Goal: Information Seeking & Learning: Check status

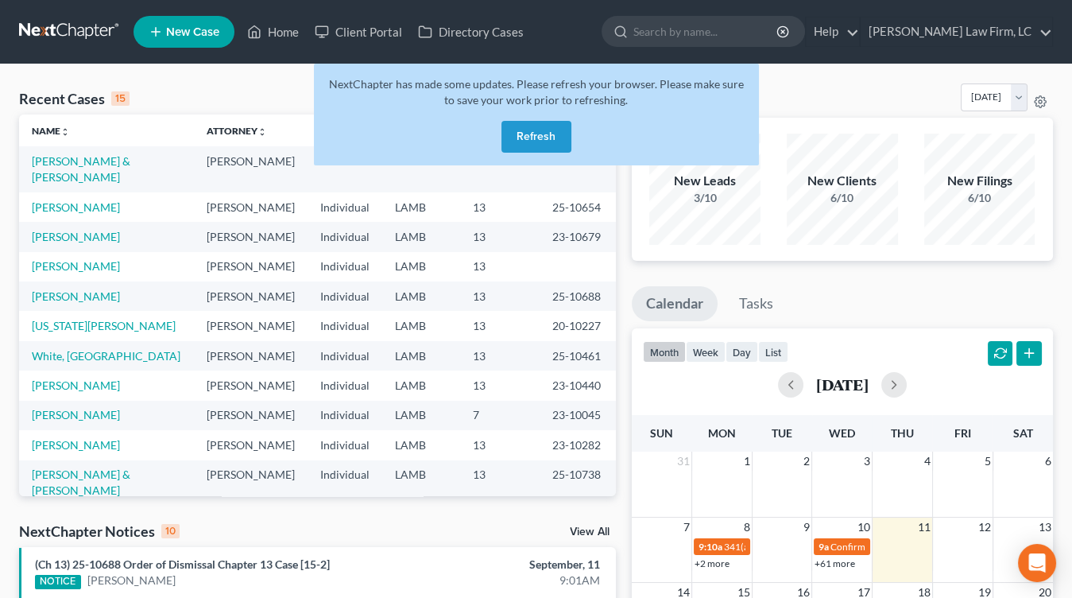
click at [509, 156] on div "NextChapter has made some updates. Please refresh your browser. Please make sur…" at bounding box center [536, 115] width 445 height 102
click at [509, 147] on button "Refresh" at bounding box center [537, 137] width 70 height 32
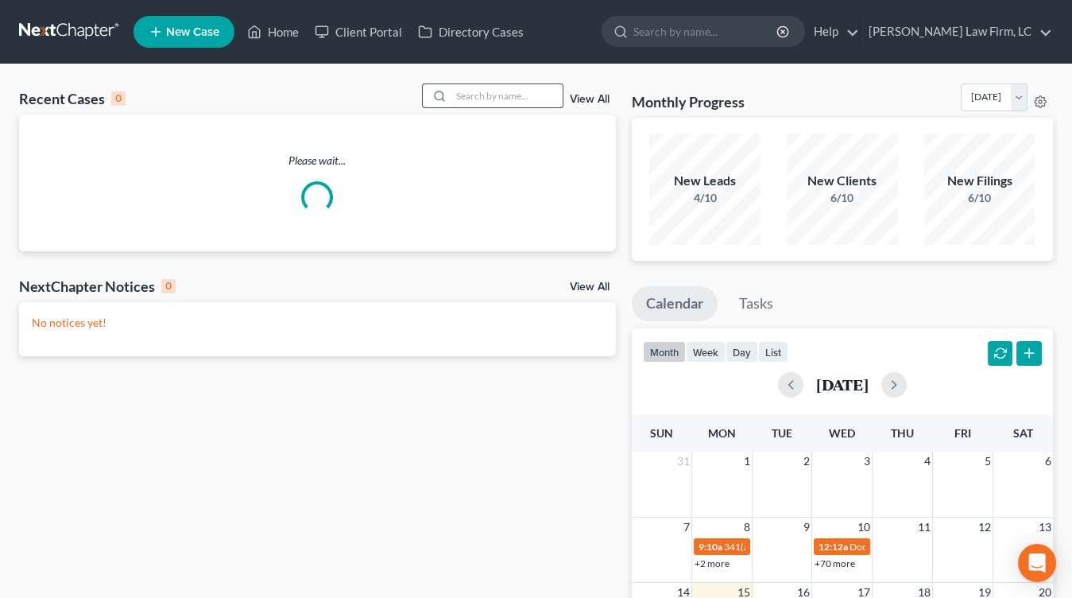
click at [506, 104] on input "search" at bounding box center [506, 95] width 111 height 23
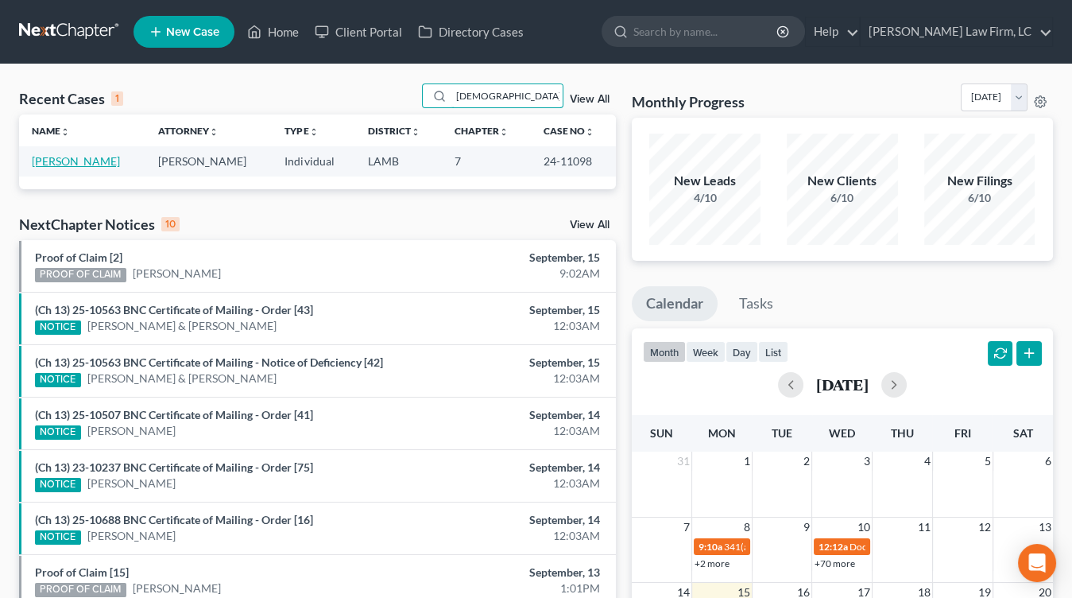
type input "gayden"
click at [39, 157] on link "[PERSON_NAME]" at bounding box center [76, 161] width 88 height 14
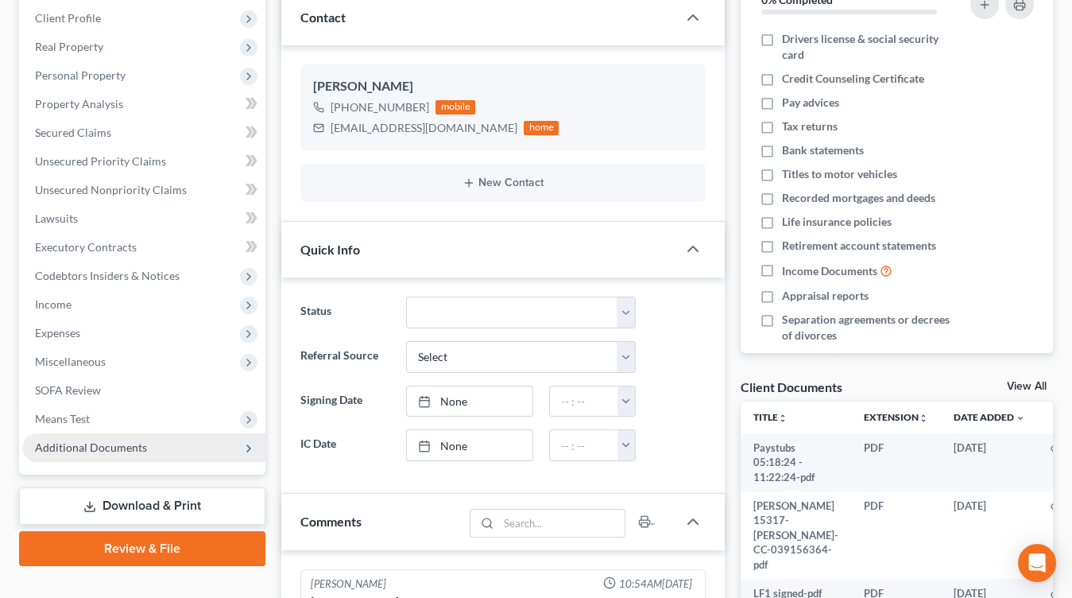
click at [147, 451] on span "Additional Documents" at bounding box center [143, 447] width 243 height 29
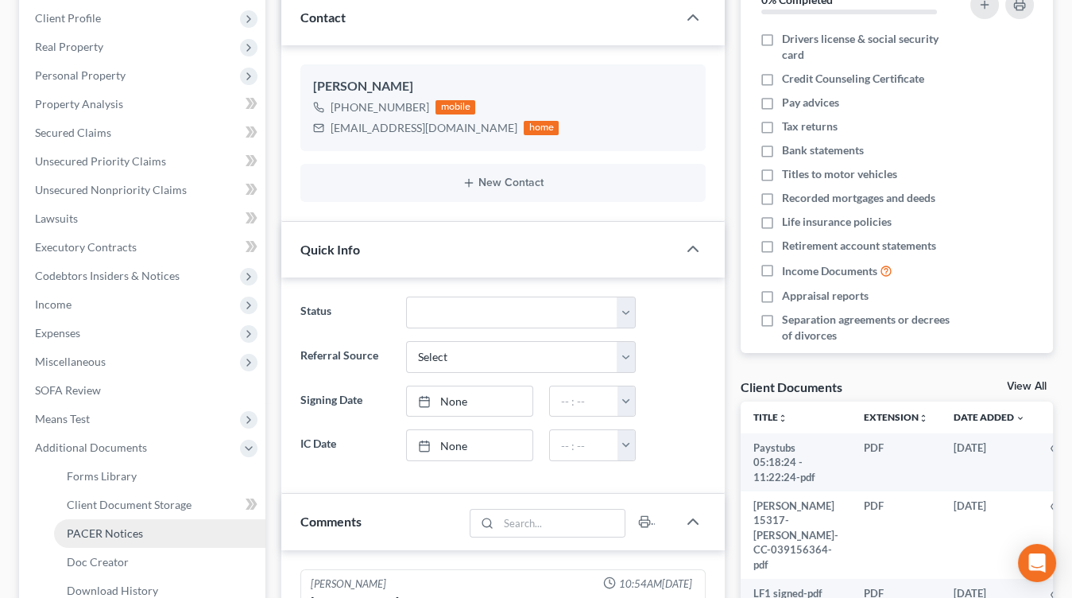
click at [133, 519] on link "PACER Notices" at bounding box center [159, 533] width 211 height 29
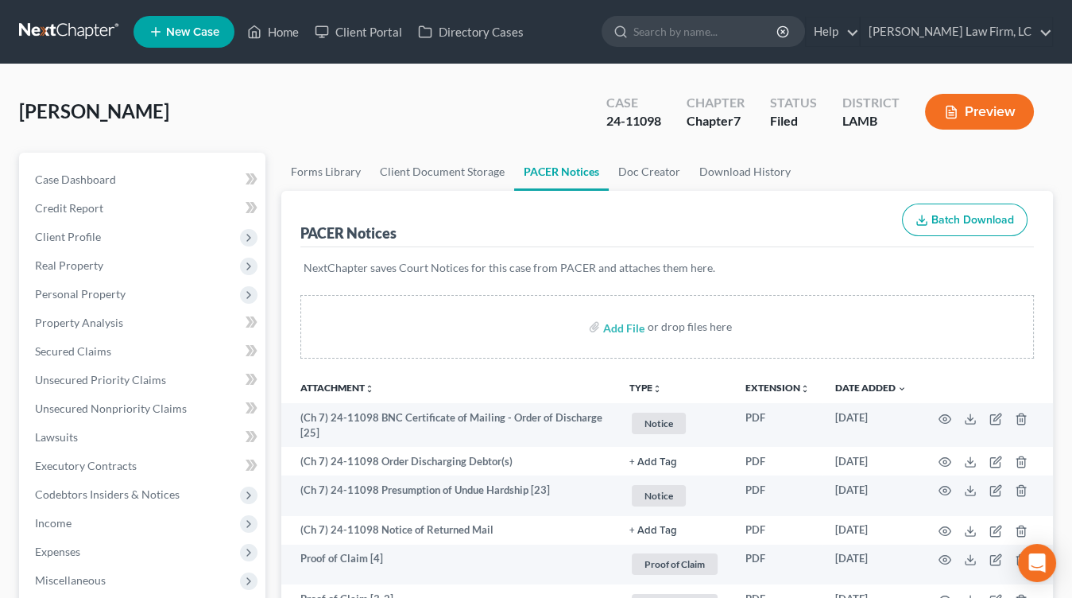
click at [61, 18] on nav "Home New Case Client Portal Directory Cases Dickson Law Firm, LC mdd@dicksonlaw…" at bounding box center [536, 32] width 1072 height 64
drag, startPoint x: 61, startPoint y: 21, endPoint x: 85, endPoint y: 20, distance: 23.9
click at [61, 21] on link at bounding box center [70, 31] width 102 height 29
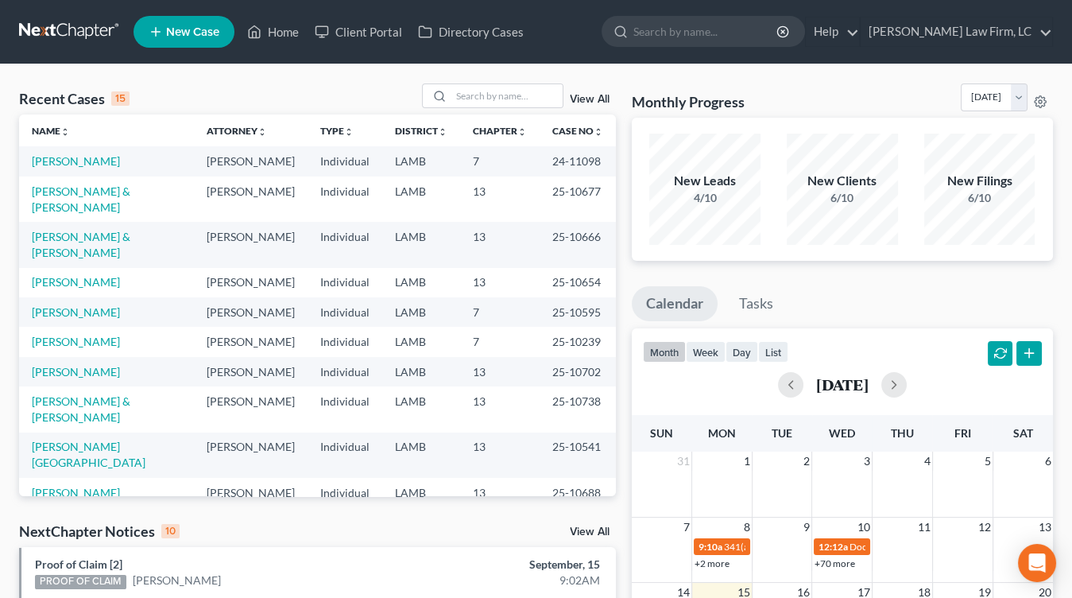
click at [79, 7] on nav "Home New Case Client Portal Directory Cases Dickson Law Firm, LC mdd@dicksonlaw…" at bounding box center [536, 32] width 1072 height 64
click at [67, 43] on link at bounding box center [70, 31] width 102 height 29
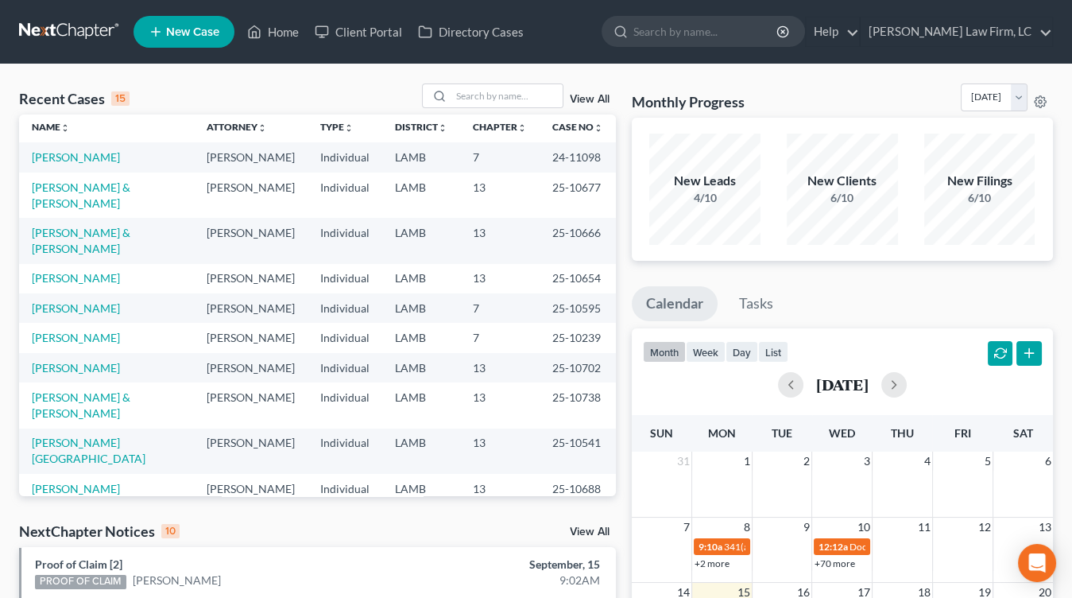
scroll to position [6, 0]
drag, startPoint x: 57, startPoint y: 5, endPoint x: 48, endPoint y: 26, distance: 23.2
click at [56, 5] on nav "Home New Case Client Portal Directory Cases [PERSON_NAME] Law Firm, [GEOGRAPHIC…" at bounding box center [536, 32] width 1072 height 64
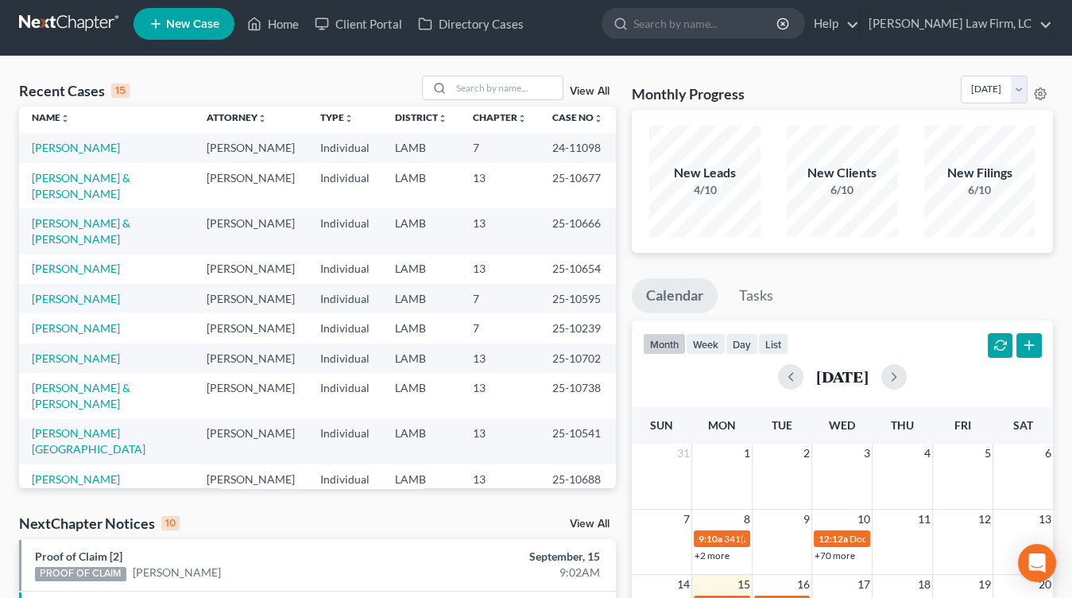
scroll to position [0, 0]
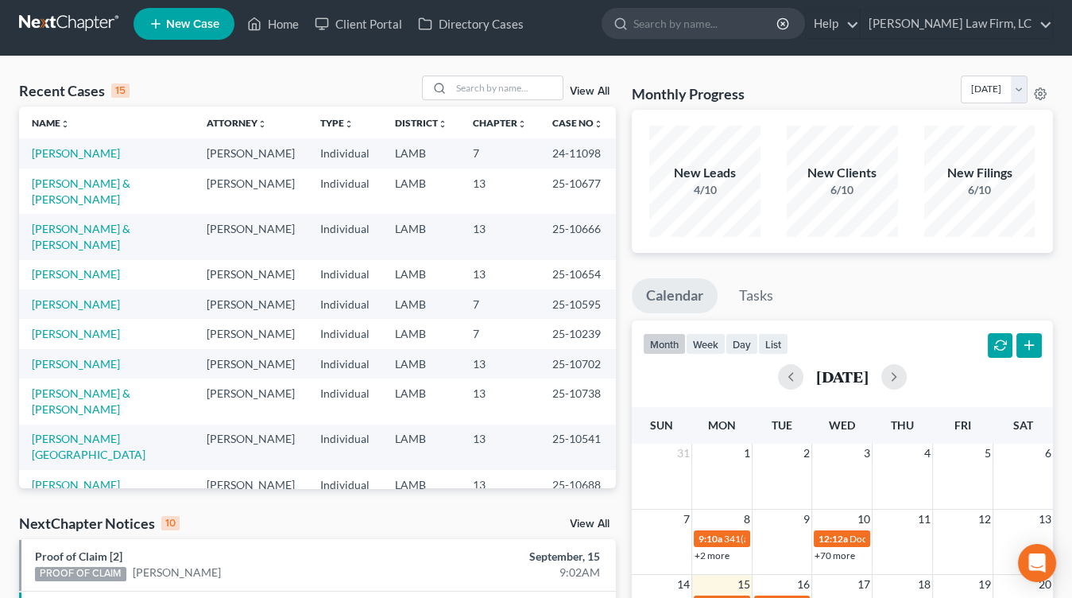
click at [43, 12] on link at bounding box center [70, 24] width 102 height 29
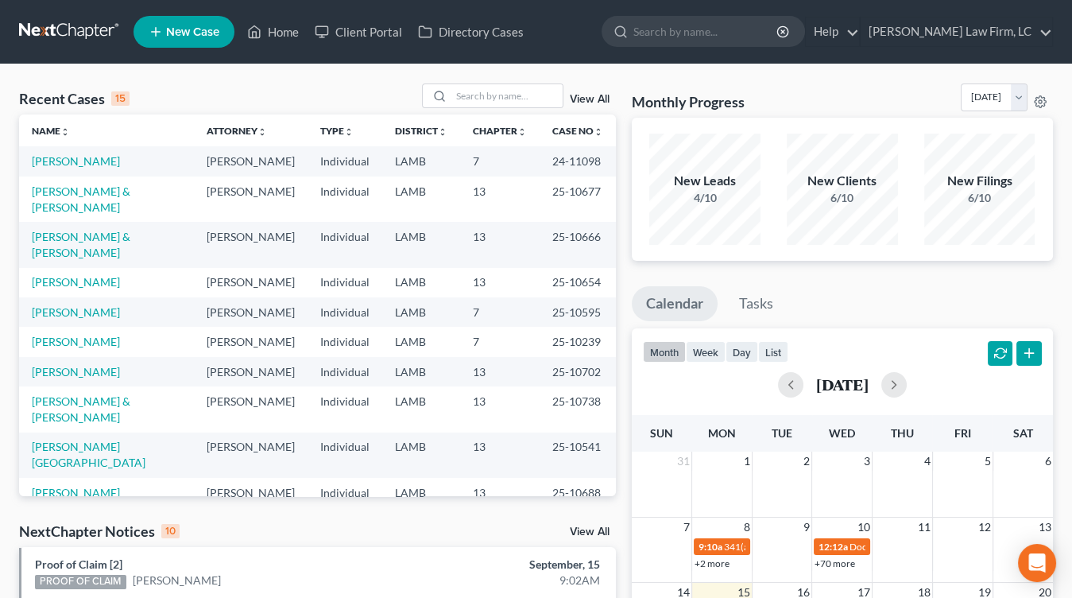
click at [102, 40] on link at bounding box center [70, 31] width 102 height 29
click at [490, 199] on td "13" at bounding box center [499, 198] width 79 height 45
click at [39, 23] on link at bounding box center [70, 31] width 102 height 29
click at [405, 297] on td "LAMB" at bounding box center [421, 311] width 78 height 29
click at [21, 14] on nav "Home New Case Client Portal Directory Cases Dickson Law Firm, LC mdd@dicksonlaw…" at bounding box center [536, 32] width 1072 height 64
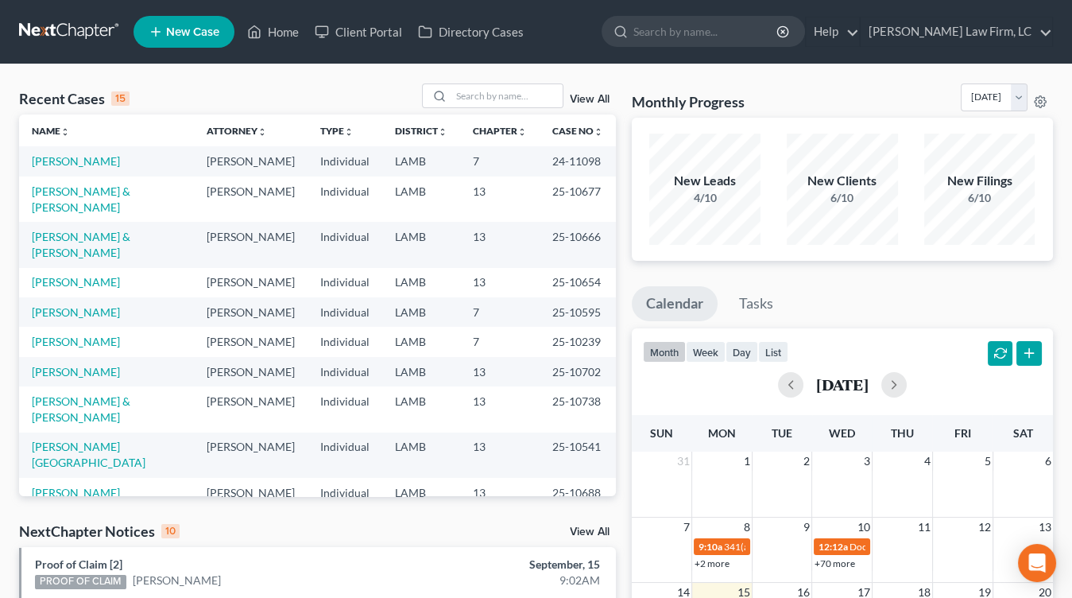
click at [22, 15] on nav "Home New Case Client Portal Directory Cases Dickson Law Firm, LC mdd@dicksonlaw…" at bounding box center [536, 32] width 1072 height 64
click at [27, 24] on link at bounding box center [70, 31] width 102 height 29
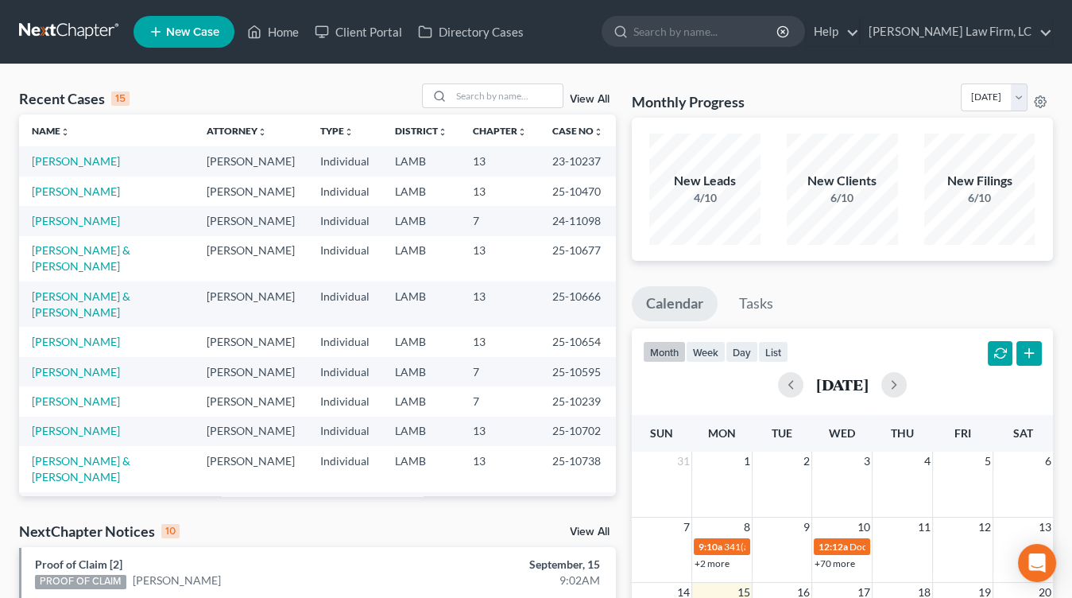
click at [432, 357] on td "LAMB" at bounding box center [421, 371] width 78 height 29
click at [396, 327] on td "LAMB" at bounding box center [421, 341] width 78 height 29
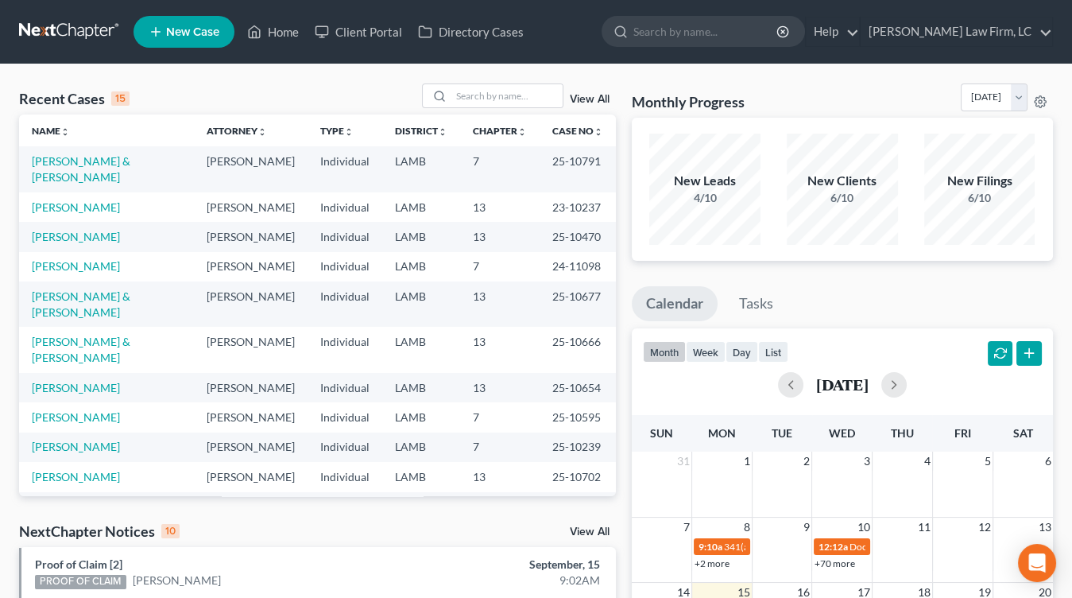
click at [555, 173] on td "25-10791" at bounding box center [578, 168] width 76 height 45
click at [42, 17] on link at bounding box center [70, 31] width 102 height 29
click at [107, 29] on link at bounding box center [70, 31] width 102 height 29
click at [68, 42] on link at bounding box center [70, 31] width 102 height 29
click at [93, 10] on nav "Home New Case Client Portal Directory Cases Dickson Law Firm, LC mdd@dicksonlaw…" at bounding box center [536, 32] width 1072 height 64
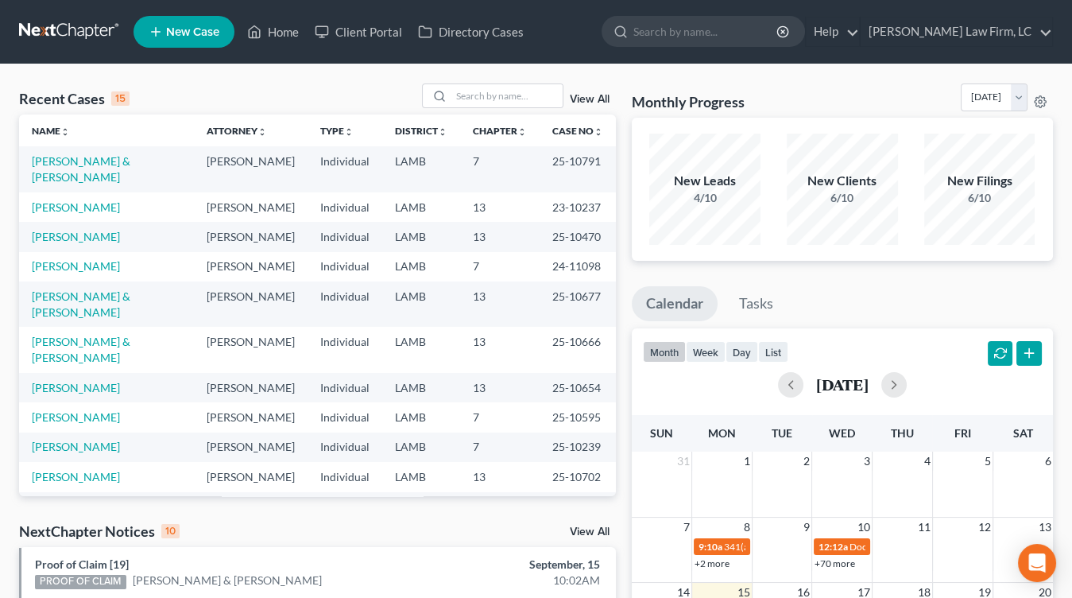
click at [87, 17] on link at bounding box center [70, 31] width 102 height 29
click at [510, 106] on input "search" at bounding box center [506, 95] width 111 height 23
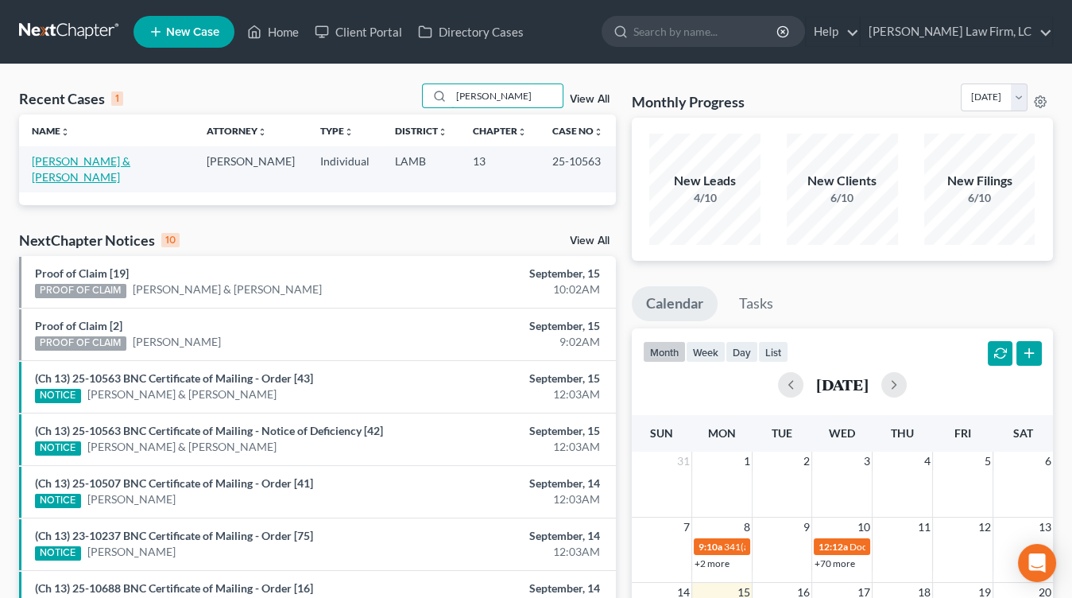
type input "brian davis"
click at [102, 163] on link "[PERSON_NAME] & [PERSON_NAME]" at bounding box center [81, 168] width 99 height 29
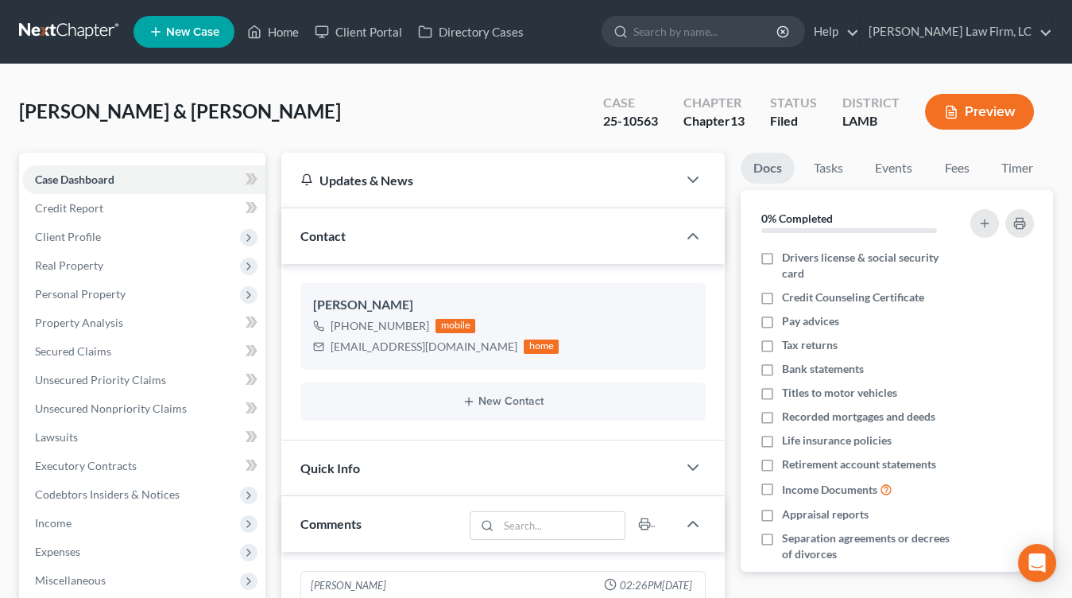
click at [93, 52] on nav "Home New Case Client Portal Directory Cases Dickson Law Firm, LC mdd@dicksonlaw…" at bounding box center [536, 32] width 1072 height 64
click at [60, 53] on nav "Home New Case Client Portal Directory Cases [PERSON_NAME] Law Firm, [GEOGRAPHIC…" at bounding box center [536, 32] width 1072 height 64
click at [52, 29] on link at bounding box center [70, 31] width 102 height 29
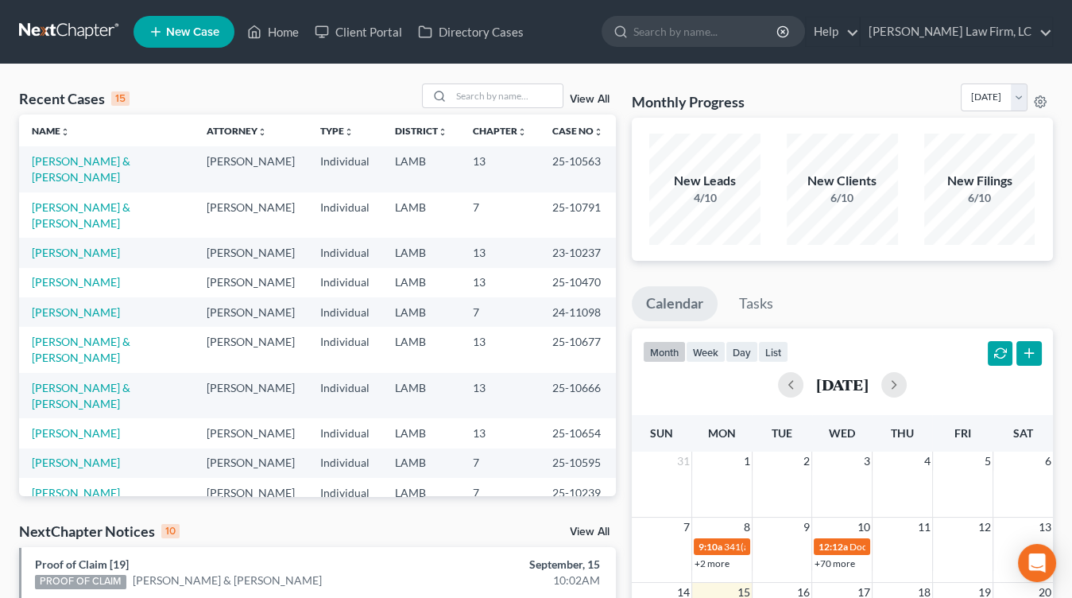
click at [76, 33] on link at bounding box center [70, 31] width 102 height 29
click at [72, 33] on link at bounding box center [70, 31] width 102 height 29
click at [386, 508] on td "LAMB" at bounding box center [421, 522] width 78 height 29
click at [63, 31] on link at bounding box center [70, 31] width 102 height 29
drag, startPoint x: 79, startPoint y: 29, endPoint x: 64, endPoint y: 9, distance: 25.6
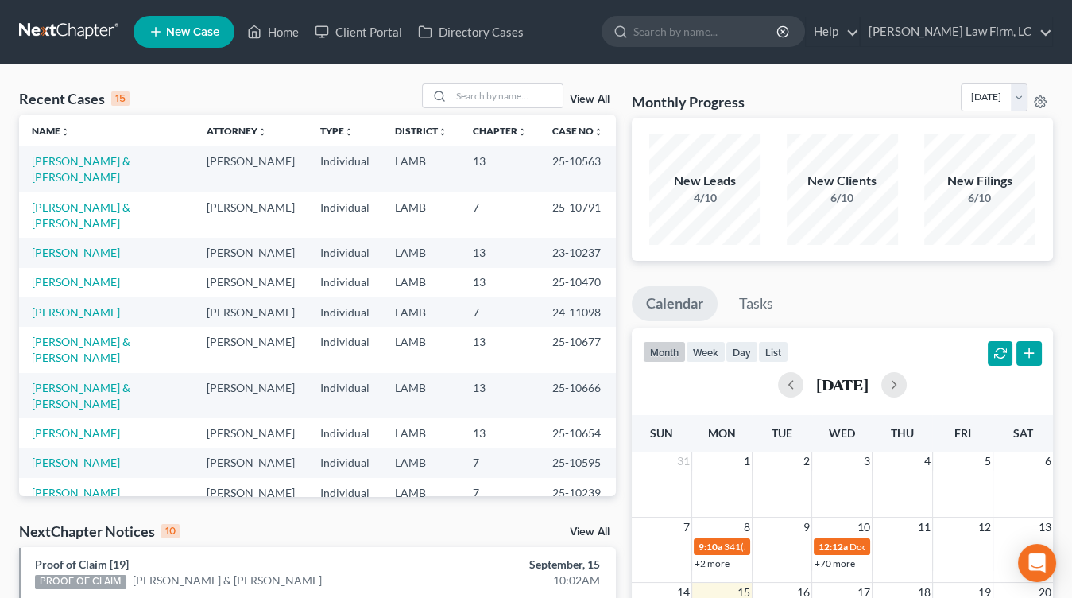
click at [79, 29] on link at bounding box center [70, 31] width 102 height 29
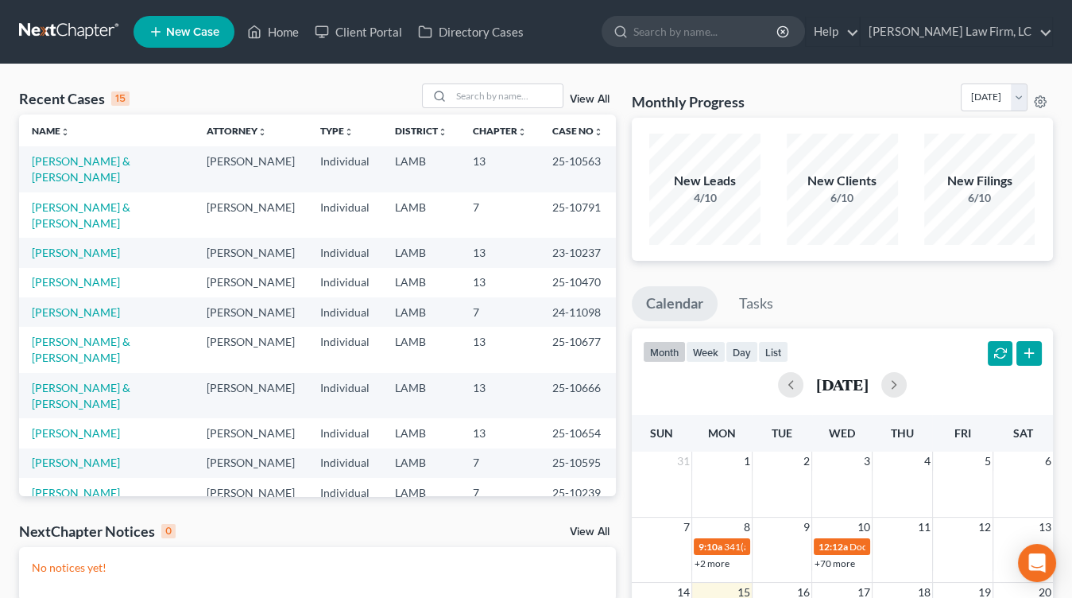
click at [649, 271] on div "Monthly Progress Bankruptcy Bankruptcy September 2025 August 2025 July 2025 Jun…" at bounding box center [842, 476] width 437 height 787
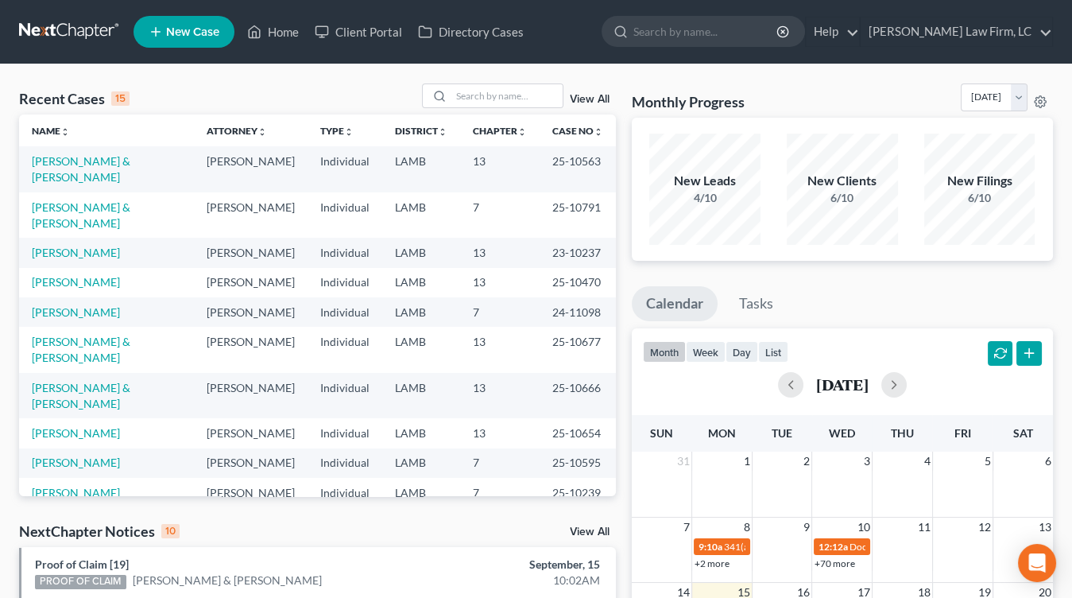
click at [34, 33] on link at bounding box center [70, 31] width 102 height 29
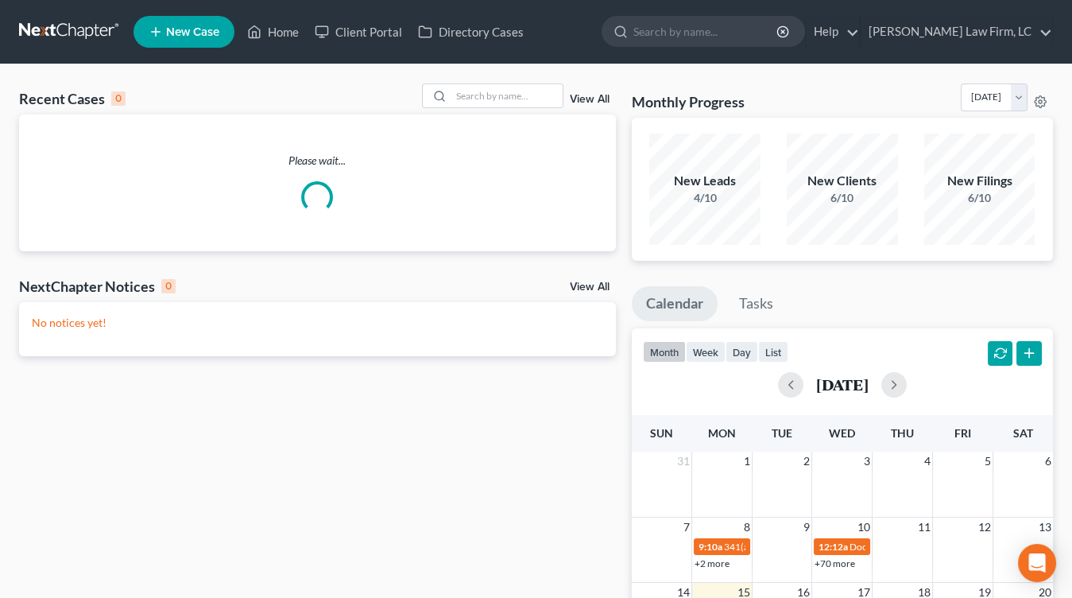
click at [83, 37] on link at bounding box center [70, 31] width 102 height 29
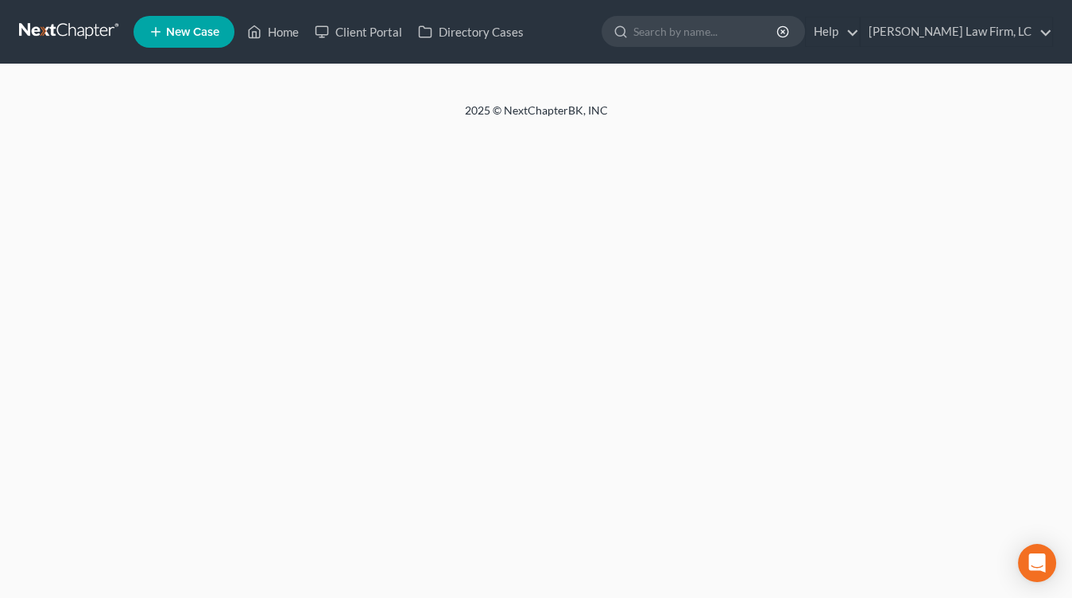
click at [109, 36] on link at bounding box center [70, 31] width 102 height 29
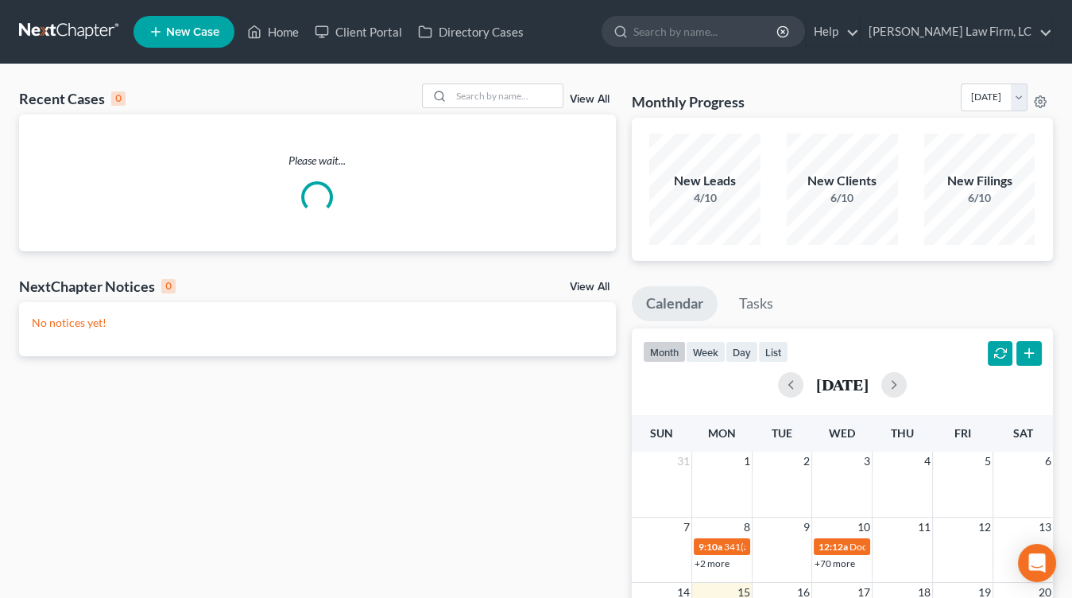
click at [817, 283] on div "Monthly Progress Bankruptcy Bankruptcy September 2025 August 2025 July 2025 Jun…" at bounding box center [842, 476] width 437 height 787
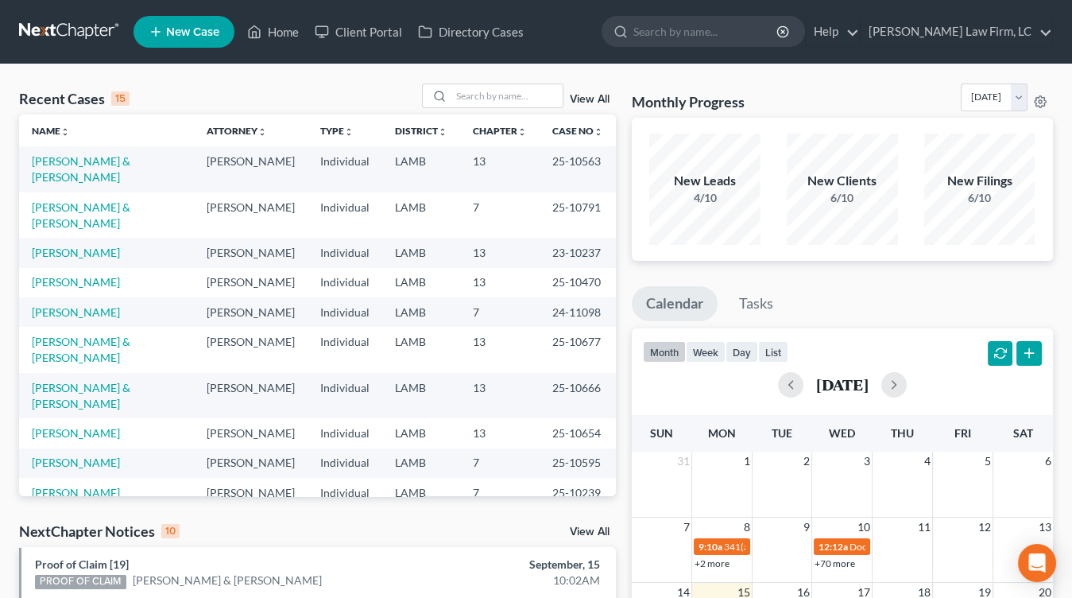
click at [577, 238] on td "23-10237" at bounding box center [578, 252] width 76 height 29
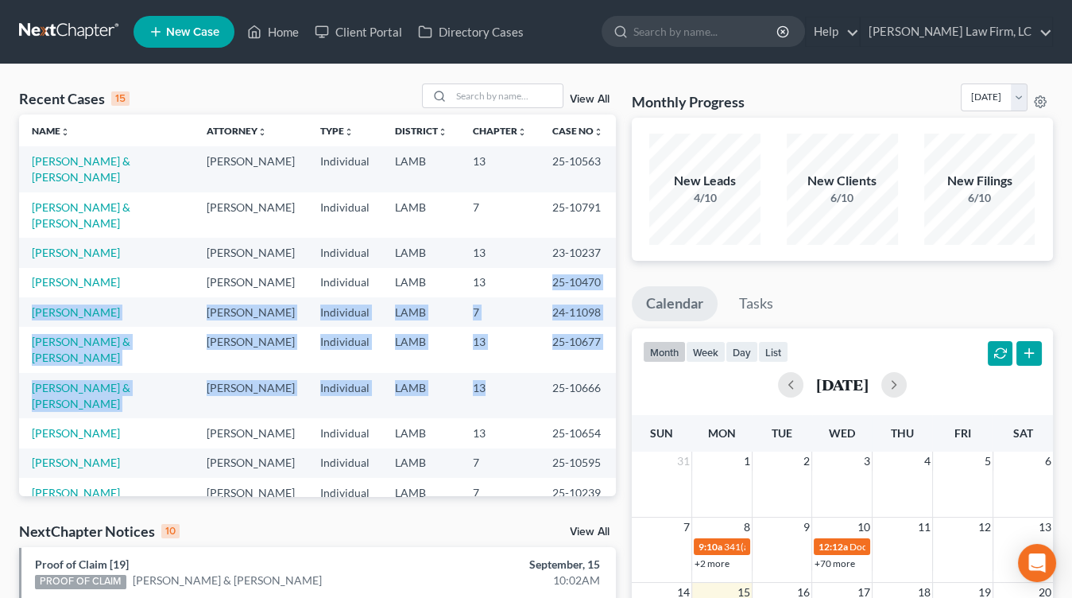
drag, startPoint x: 515, startPoint y: 353, endPoint x: 510, endPoint y: 246, distance: 107.4
click at [510, 246] on tbody "Davis, Brian & Kaylie Mitchell D. Dickson Individual LAMB 13 25-10563 Kelley, P…" at bounding box center [317, 416] width 597 height 541
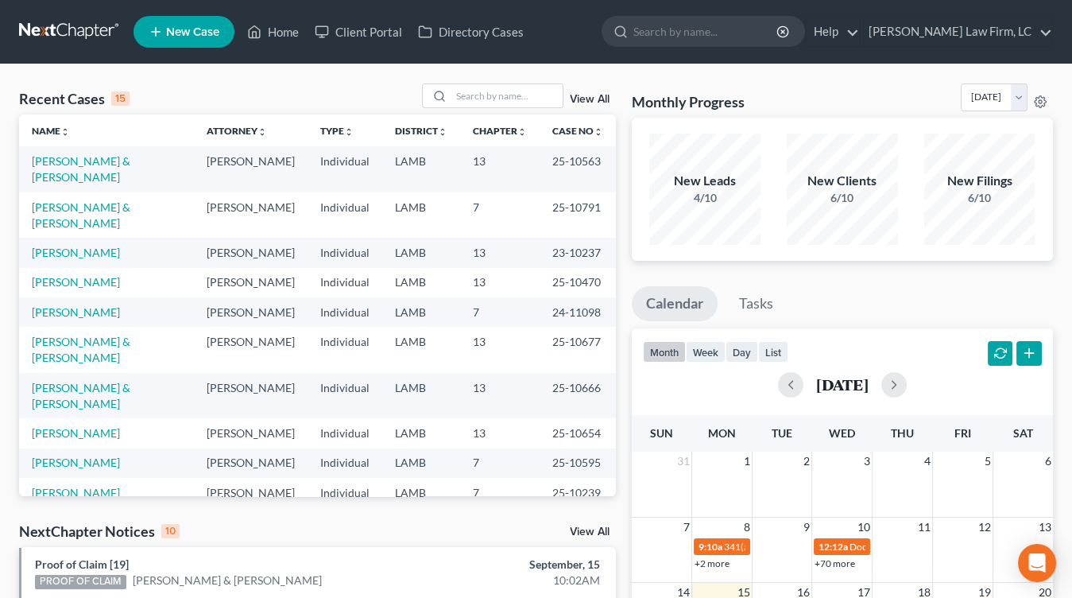
click at [510, 268] on td "13" at bounding box center [499, 282] width 79 height 29
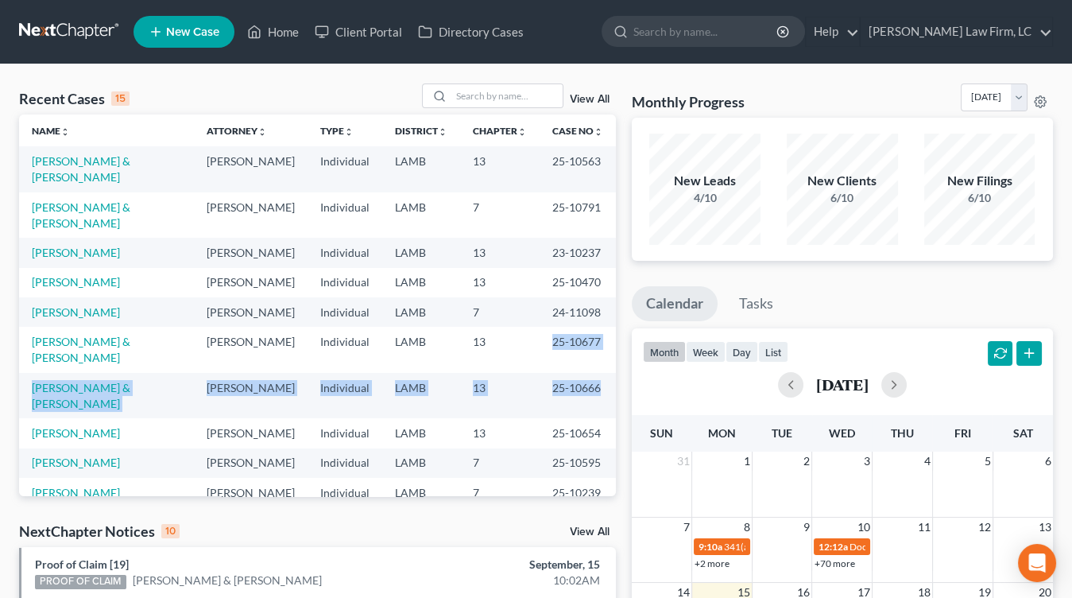
drag, startPoint x: 549, startPoint y: 334, endPoint x: 560, endPoint y: 355, distance: 23.8
click at [557, 351] on tbody "Davis, Brian & Kaylie Mitchell D. Dickson Individual LAMB 13 25-10563 Kelley, P…" at bounding box center [317, 416] width 597 height 541
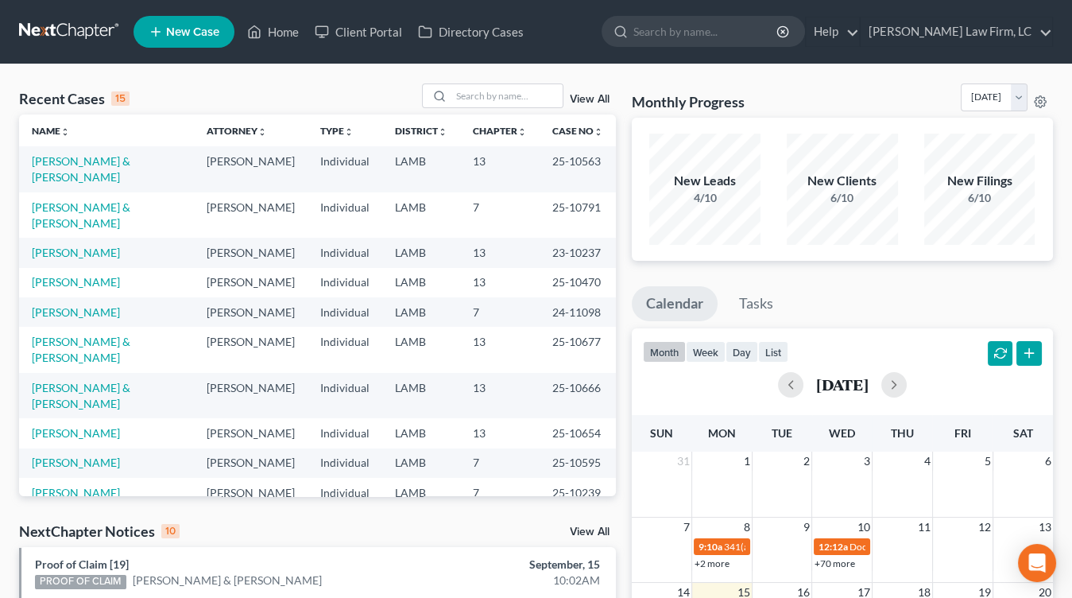
drag, startPoint x: 560, startPoint y: 355, endPoint x: 556, endPoint y: 347, distance: 9.3
click at [556, 351] on tbody "Davis, Brian & Kaylie Mitchell D. Dickson Individual LAMB 13 25-10563 Kelley, P…" at bounding box center [317, 416] width 597 height 541
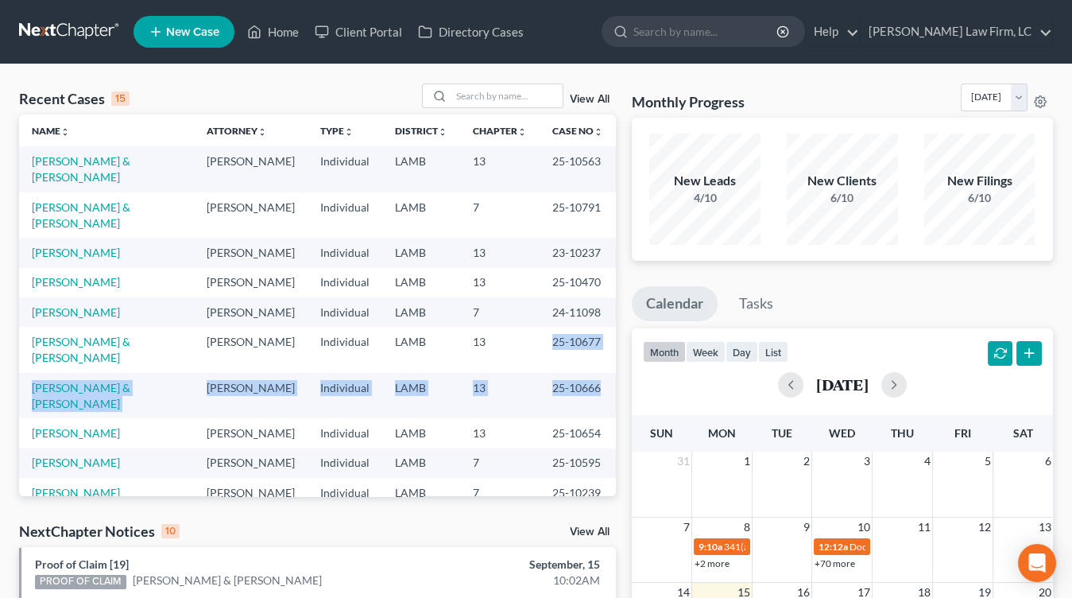
drag, startPoint x: 556, startPoint y: 347, endPoint x: 551, endPoint y: 293, distance: 53.5
click at [551, 293] on tbody "Davis, Brian & Kaylie Mitchell D. Dickson Individual LAMB 13 25-10563 Kelley, P…" at bounding box center [317, 416] width 597 height 541
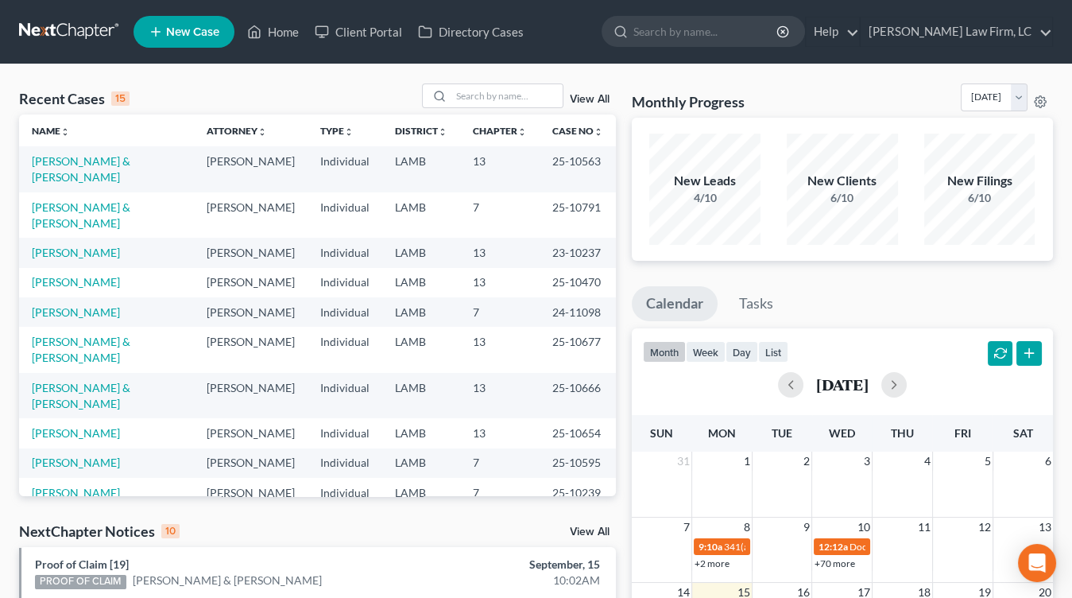
click at [550, 297] on td "24-11098" at bounding box center [578, 311] width 76 height 29
drag, startPoint x: 559, startPoint y: 255, endPoint x: 558, endPoint y: 235, distance: 19.9
click at [559, 268] on td "25-10470" at bounding box center [578, 282] width 76 height 29
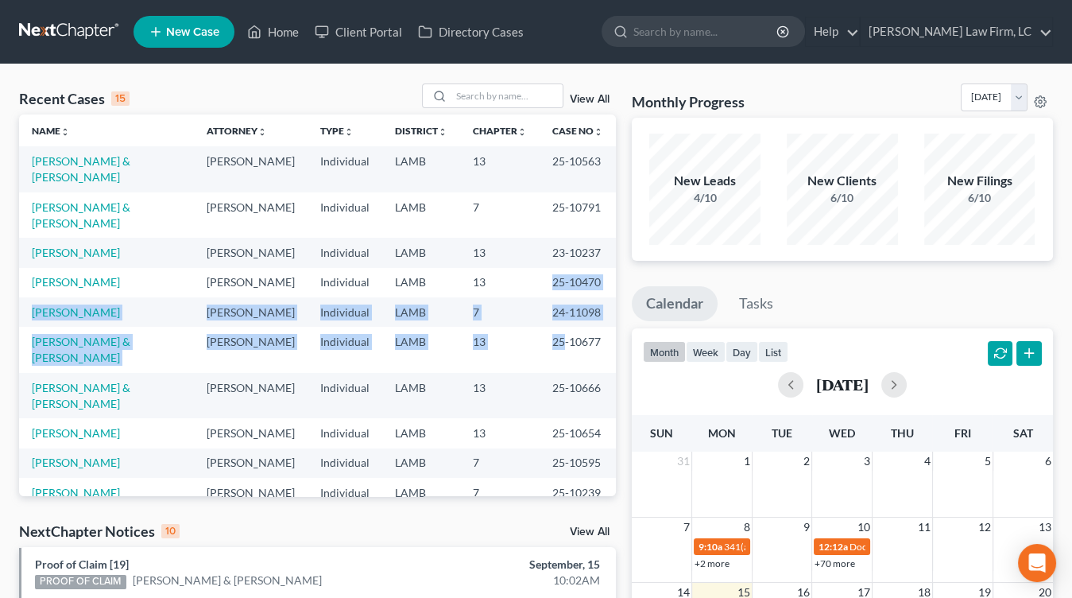
drag, startPoint x: 560, startPoint y: 270, endPoint x: 562, endPoint y: 319, distance: 48.5
click at [562, 315] on tbody "Davis, Brian & Kaylie Mitchell D. Dickson Individual LAMB 13 25-10563 Kelley, P…" at bounding box center [317, 416] width 597 height 541
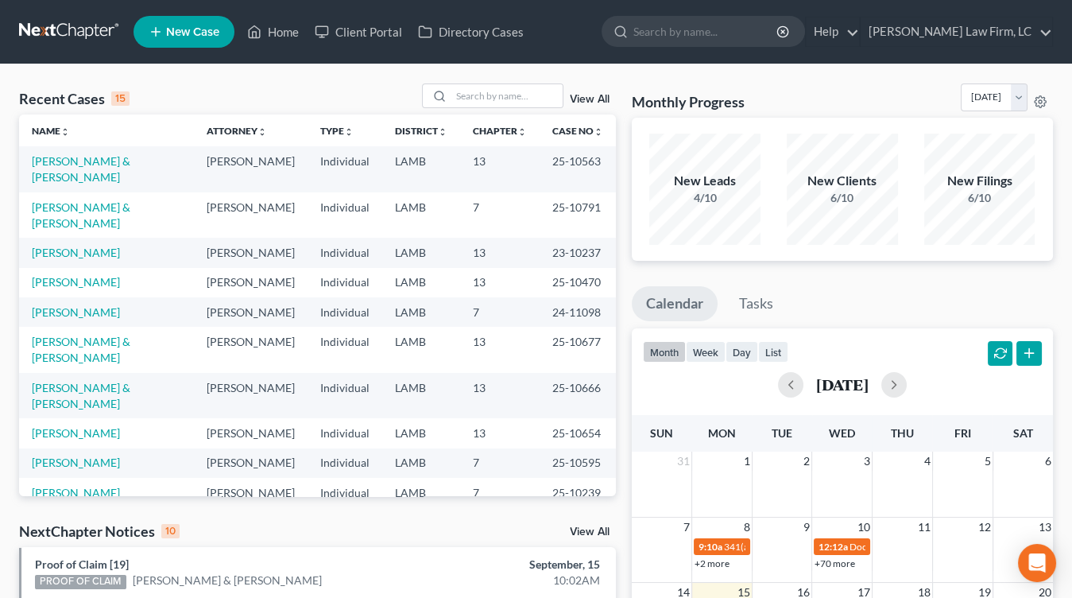
click at [561, 327] on td "25-10677" at bounding box center [578, 349] width 76 height 45
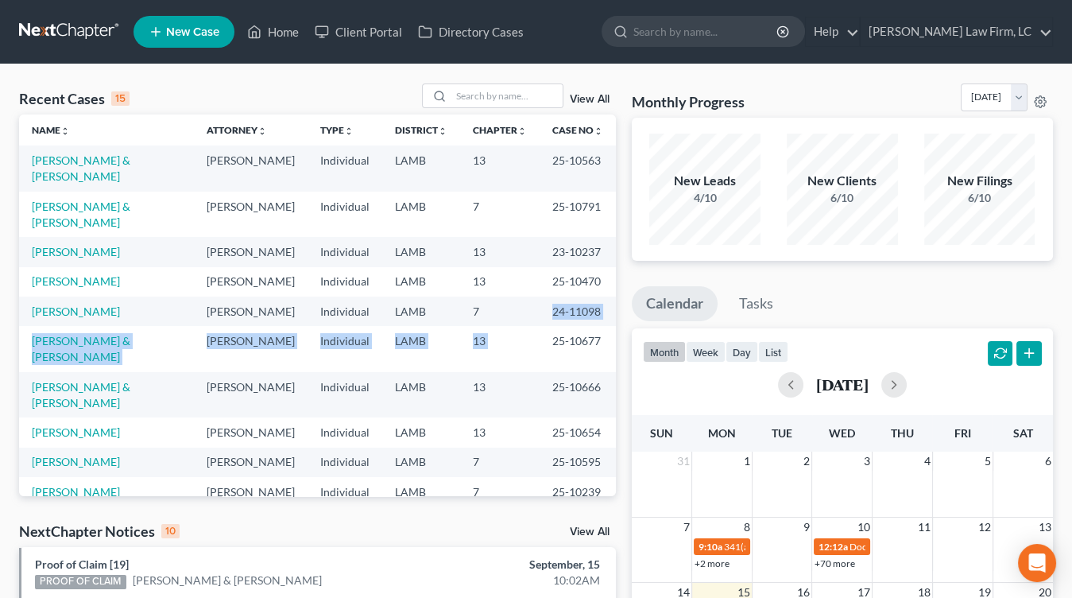
click at [539, 312] on tbody "Davis, Brian & Kaylie Mitchell D. Dickson Individual LAMB 13 25-10563 Kelley, P…" at bounding box center [317, 415] width 597 height 541
drag, startPoint x: 539, startPoint y: 307, endPoint x: 538, endPoint y: 250, distance: 56.4
click at [538, 250] on tbody "Davis, Brian & Kaylie Mitchell D. Dickson Individual LAMB 13 25-10563 Kelley, P…" at bounding box center [317, 415] width 597 height 541
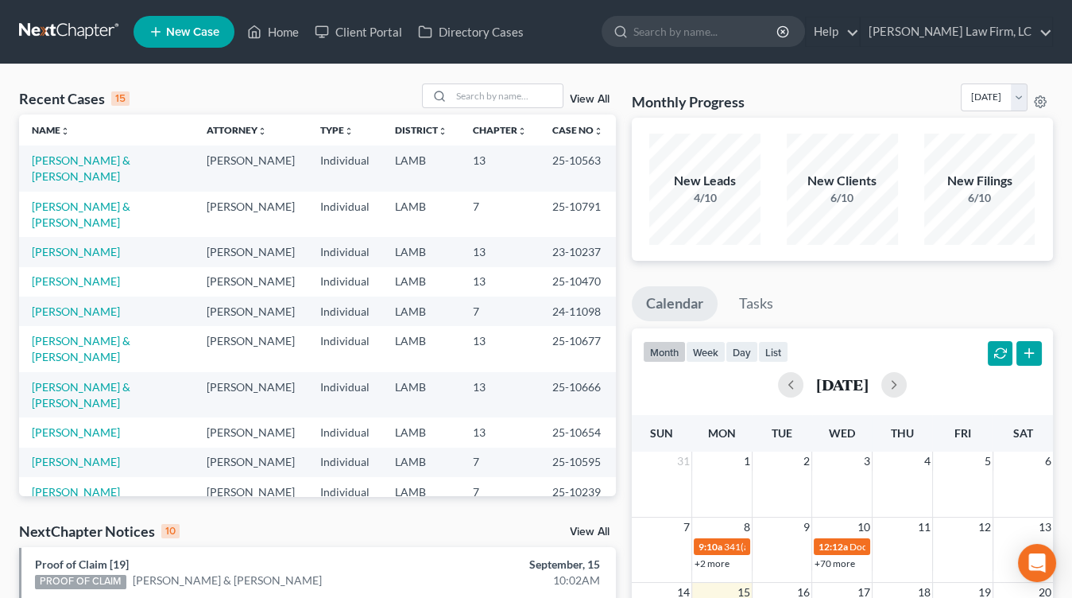
click at [540, 267] on td "25-10470" at bounding box center [578, 281] width 76 height 29
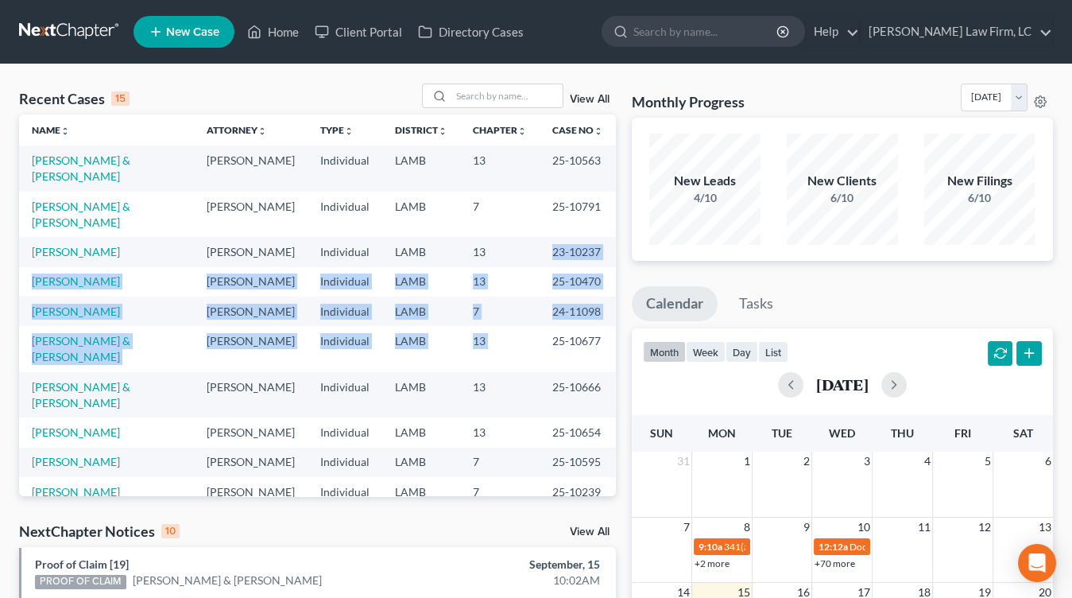
click at [535, 227] on tbody "Davis, Brian & Kaylie Mitchell D. Dickson Individual LAMB 13 25-10563 Kelley, P…" at bounding box center [317, 415] width 597 height 541
drag, startPoint x: 544, startPoint y: 330, endPoint x: 546, endPoint y: 352, distance: 22.4
click at [545, 343] on tbody "Davis, Brian & Kaylie Mitchell D. Dickson Individual LAMB 13 25-10563 Kelley, P…" at bounding box center [317, 415] width 597 height 541
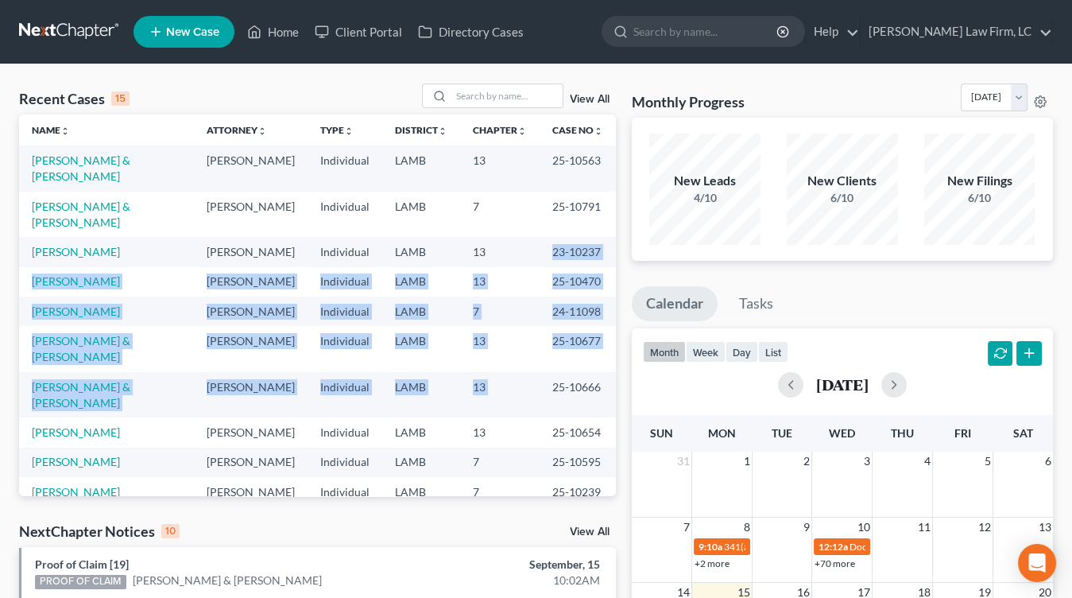
scroll to position [2, 0]
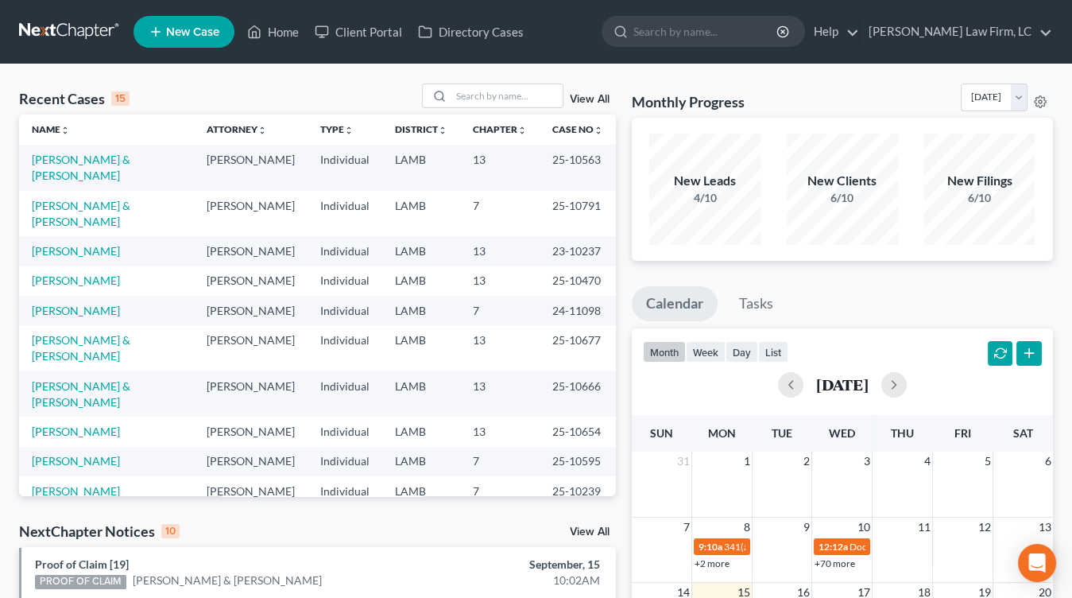
drag, startPoint x: 546, startPoint y: 352, endPoint x: 539, endPoint y: 308, distance: 45.1
click at [541, 334] on tbody "Davis, Brian & Kaylie Mitchell D. Dickson Individual LAMB 13 25-10563 Kelley, P…" at bounding box center [317, 415] width 597 height 541
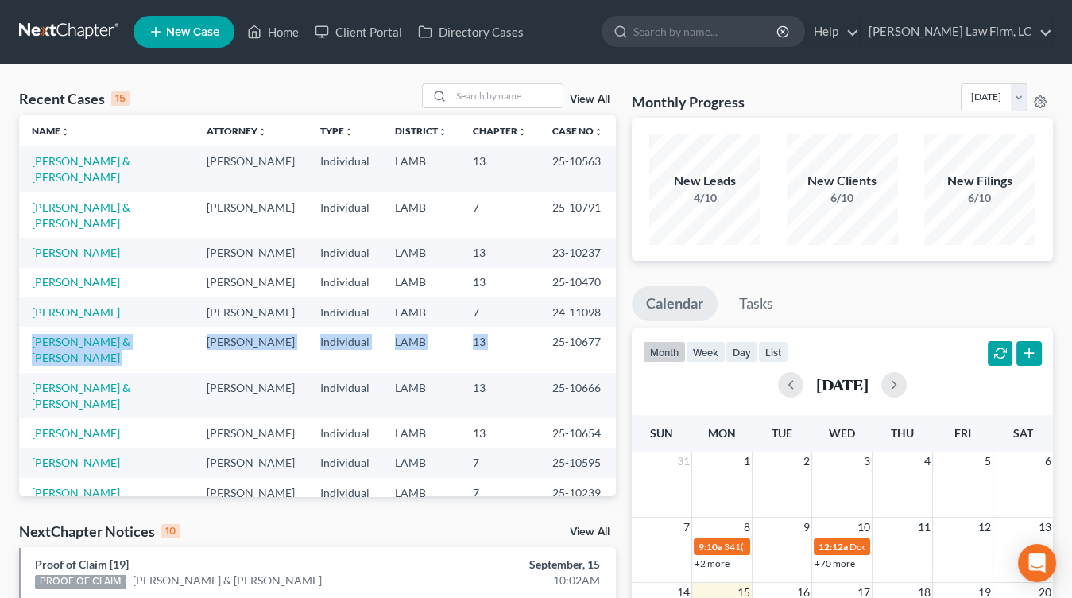
click at [540, 287] on tbody "Davis, Brian & Kaylie Mitchell D. Dickson Individual LAMB 13 25-10563 Kelley, P…" at bounding box center [317, 416] width 597 height 541
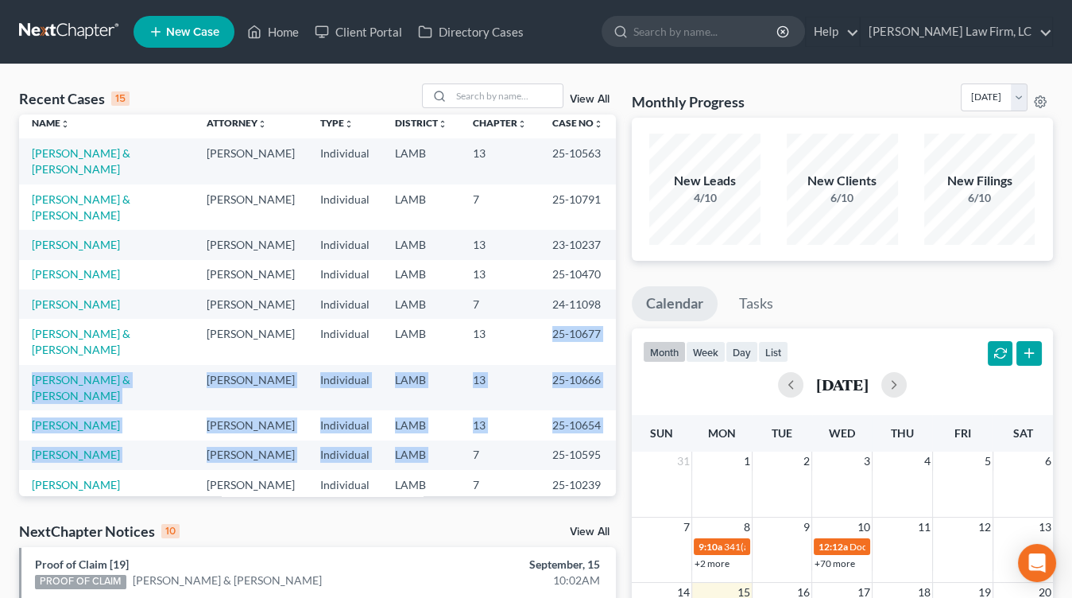
drag, startPoint x: 530, startPoint y: 315, endPoint x: 528, endPoint y: 382, distance: 66.8
click at [530, 382] on tbody "Davis, Brian & Kaylie Mitchell D. Dickson Individual LAMB 13 25-10563 Kelley, P…" at bounding box center [317, 408] width 597 height 541
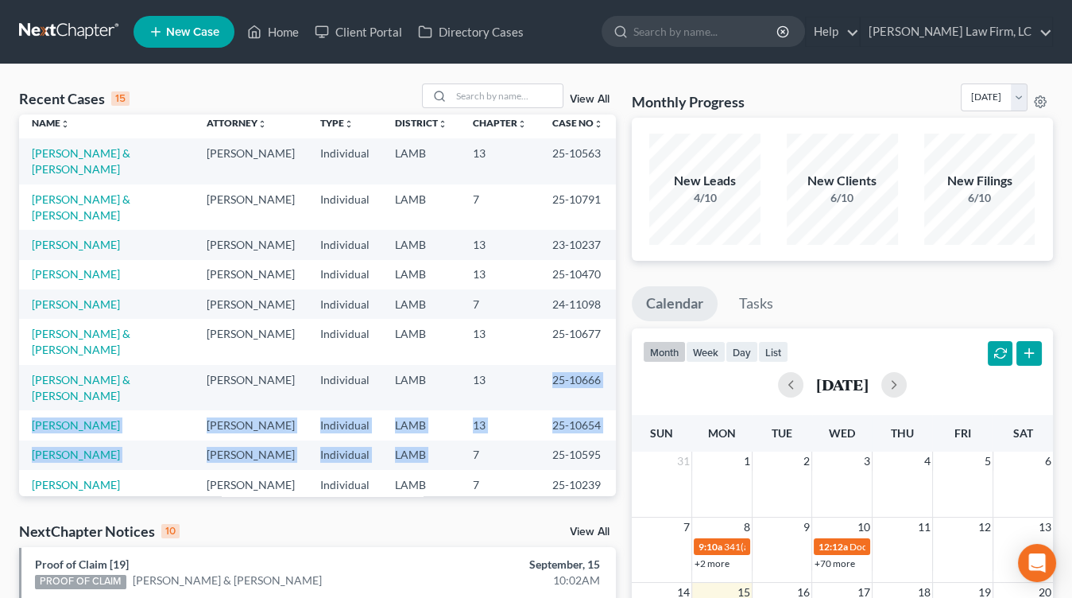
drag, startPoint x: 529, startPoint y: 382, endPoint x: 513, endPoint y: 300, distance: 83.3
click at [516, 308] on tbody "Davis, Brian & Kaylie Mitchell D. Dickson Individual LAMB 13 25-10563 Kelley, P…" at bounding box center [317, 408] width 597 height 541
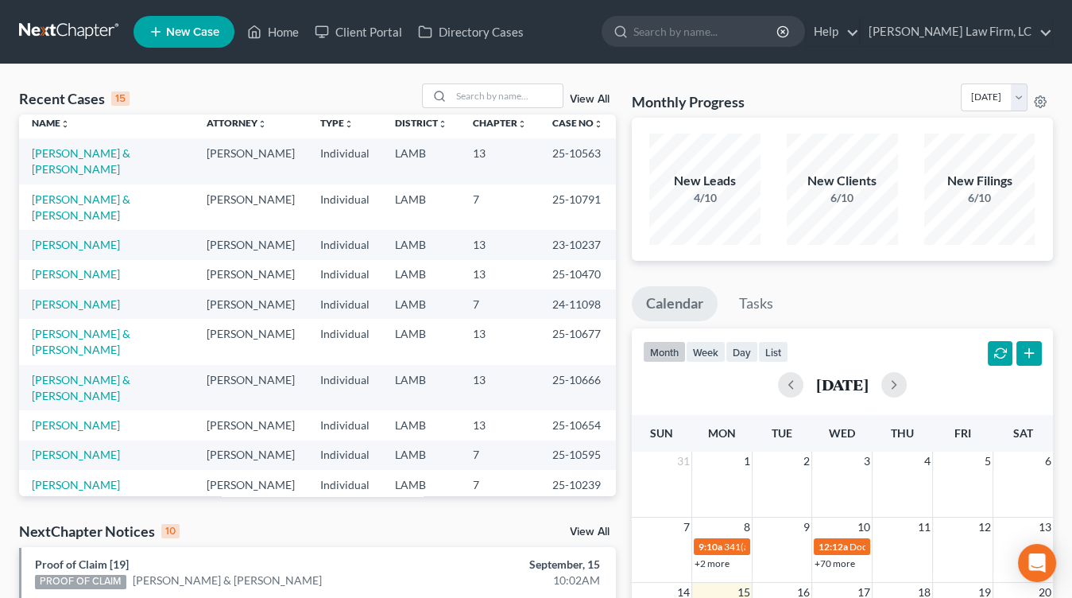
drag, startPoint x: 513, startPoint y: 300, endPoint x: 545, endPoint y: 385, distance: 90.1
click at [513, 319] on td "13" at bounding box center [499, 341] width 79 height 45
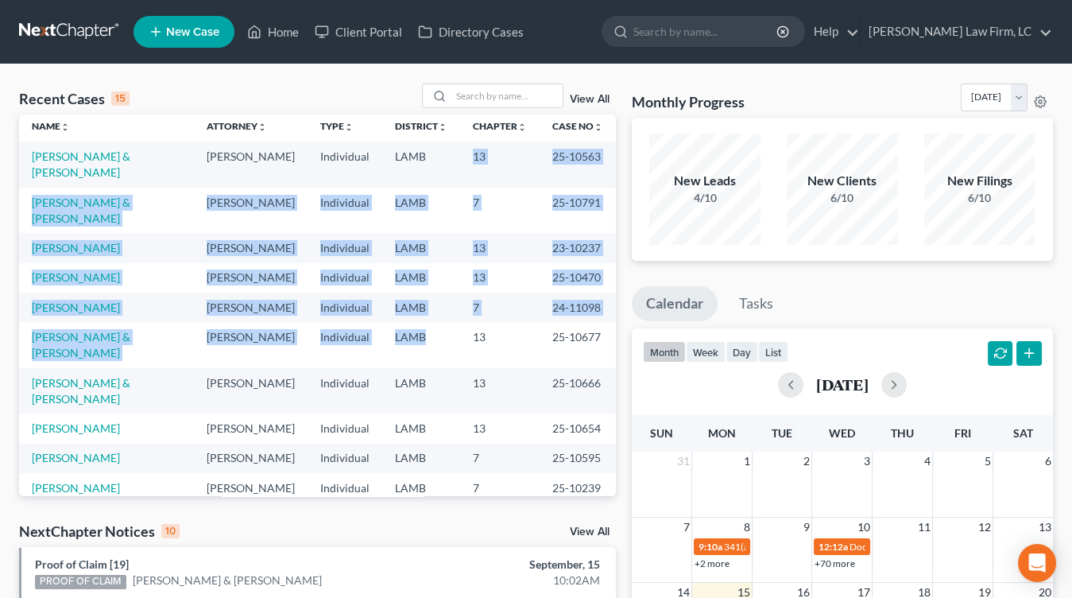
drag, startPoint x: 417, startPoint y: 301, endPoint x: 413, endPoint y: 157, distance: 143.9
click at [413, 157] on tbody "Davis, Brian & Kaylie Mitchell D. Dickson Individual LAMB 13 25-10563 Kelley, P…" at bounding box center [317, 411] width 597 height 541
drag, startPoint x: 416, startPoint y: 213, endPoint x: 429, endPoint y: 325, distance: 112.9
click at [428, 324] on tbody "Davis, Brian & Kaylie Mitchell D. Dickson Individual LAMB 13 25-10563 Kelley, P…" at bounding box center [317, 411] width 597 height 541
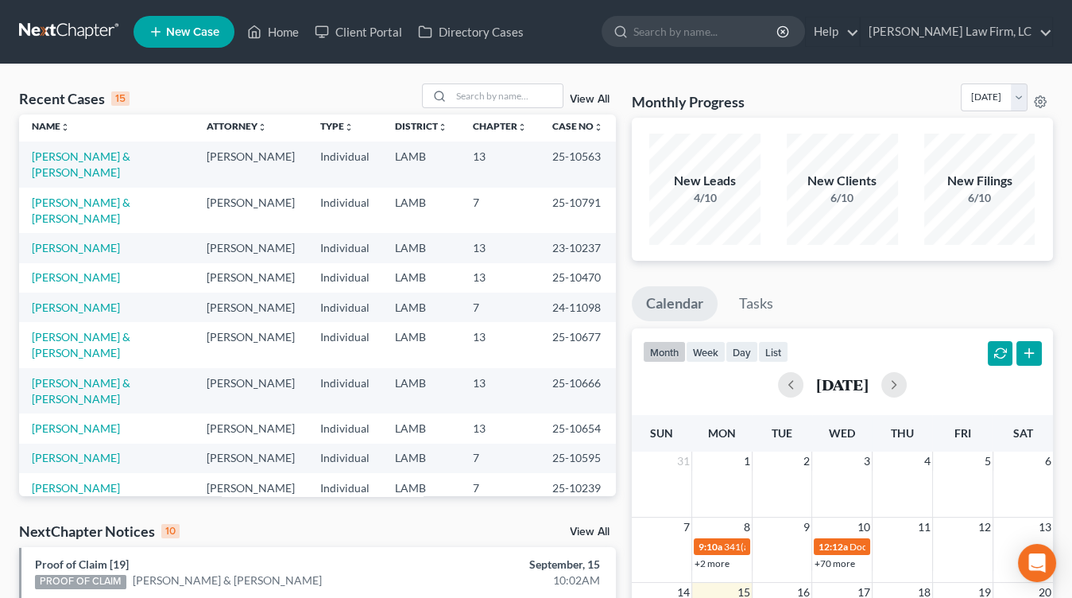
click at [429, 368] on td "LAMB" at bounding box center [421, 390] width 78 height 45
click at [436, 242] on tbody "Davis, Brian & Kaylie Mitchell D. Dickson Individual LAMB 13 25-10563 Kelley, P…" at bounding box center [317, 412] width 597 height 541
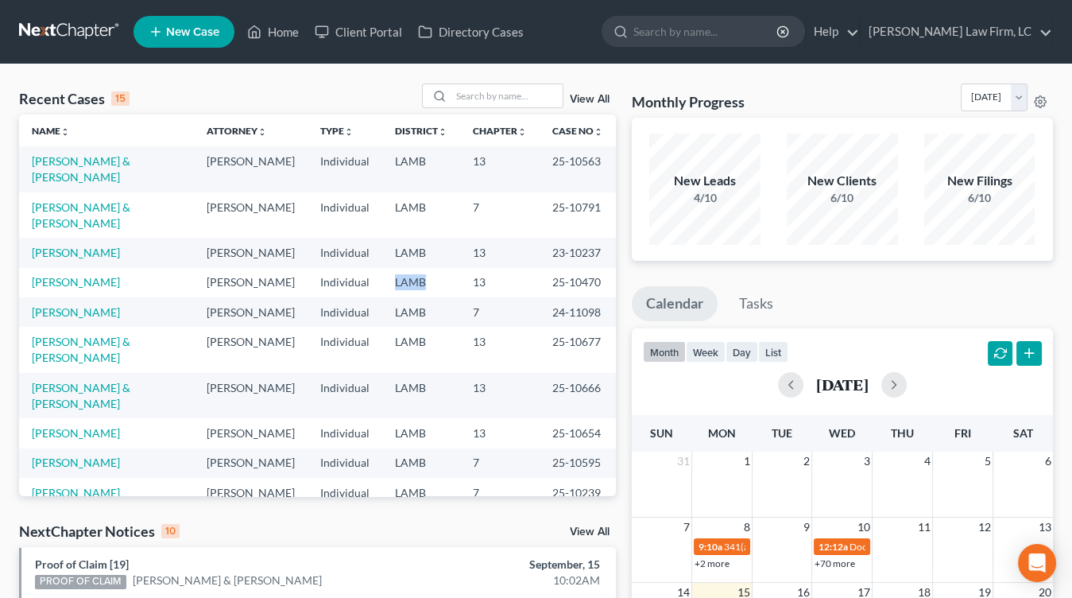
click at [436, 268] on td "LAMB" at bounding box center [421, 282] width 78 height 29
drag, startPoint x: 378, startPoint y: 184, endPoint x: 367, endPoint y: 183, distance: 11.2
click at [382, 192] on td "LAMB" at bounding box center [421, 214] width 78 height 45
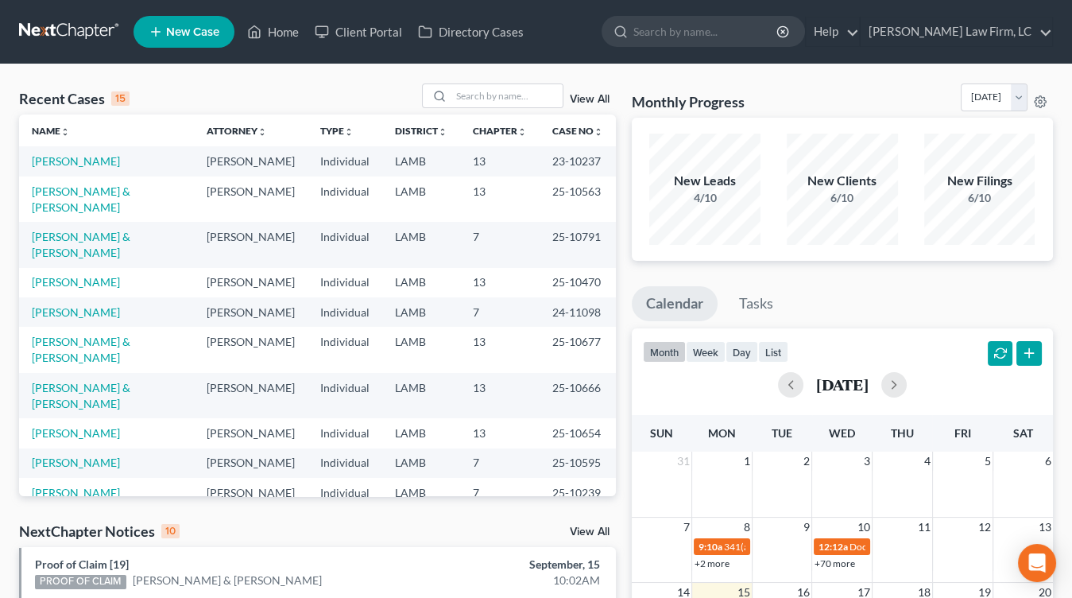
click at [350, 327] on td "Individual" at bounding box center [345, 349] width 75 height 45
click at [540, 222] on td "25-10791" at bounding box center [578, 244] width 76 height 45
click at [301, 268] on tr "Stampley, Willie Mitchell D. Dickson Individual LAMB 13 25-10470" at bounding box center [317, 282] width 597 height 29
click at [136, 31] on link "New Case" at bounding box center [184, 32] width 101 height 32
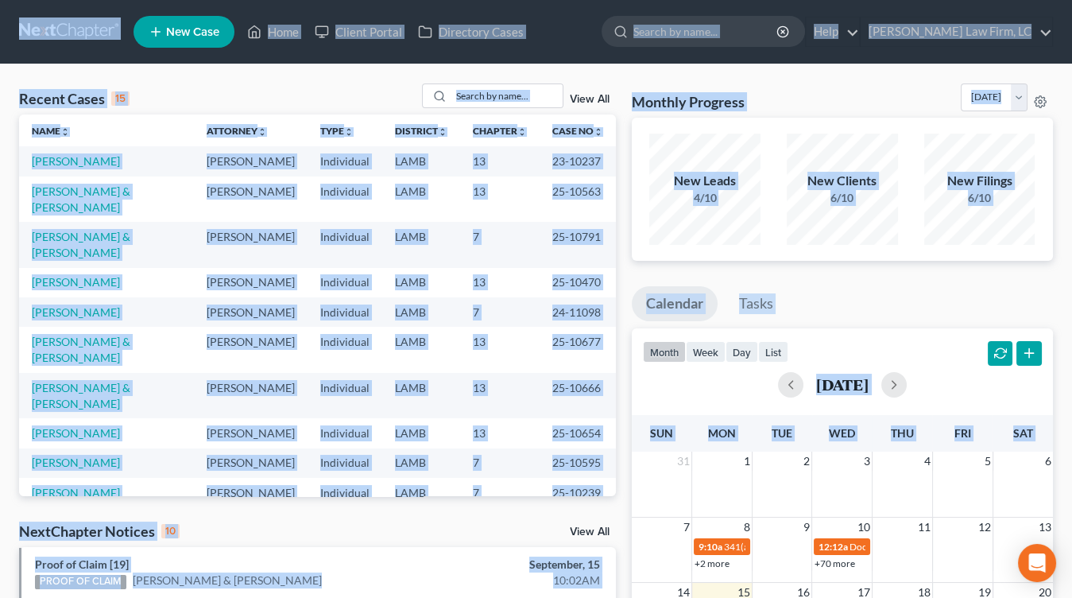
click at [108, 34] on link at bounding box center [70, 31] width 102 height 29
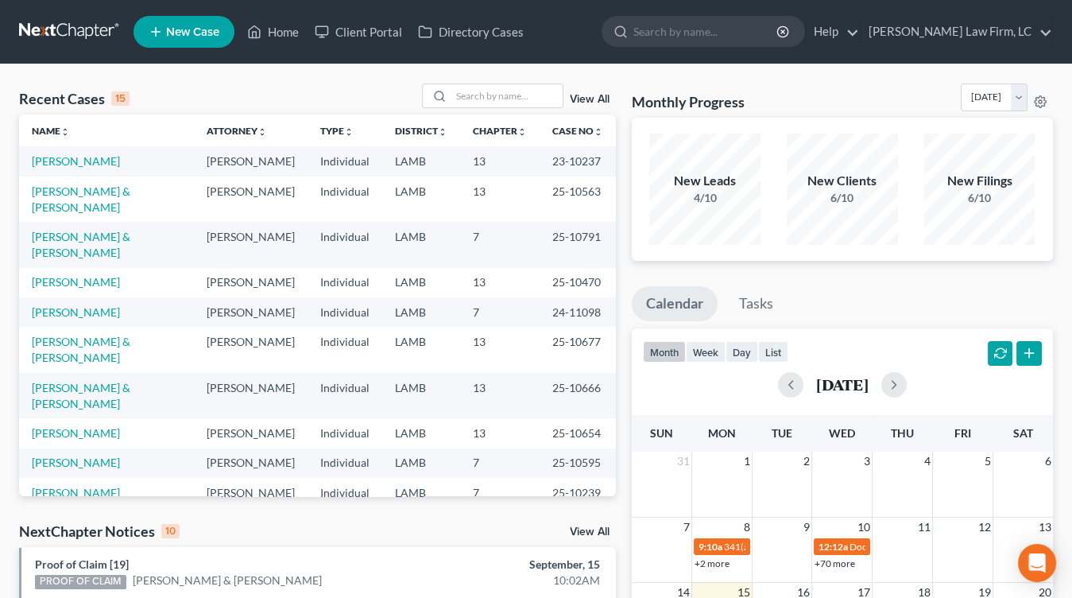
click at [33, 40] on link at bounding box center [70, 31] width 102 height 29
click at [637, 281] on div "Monthly Progress Bankruptcy Bankruptcy [DATE] [DATE] [DATE] [DATE] [DATE] [DATE…" at bounding box center [842, 597] width 437 height 1029
click at [471, 508] on td "13" at bounding box center [499, 522] width 79 height 29
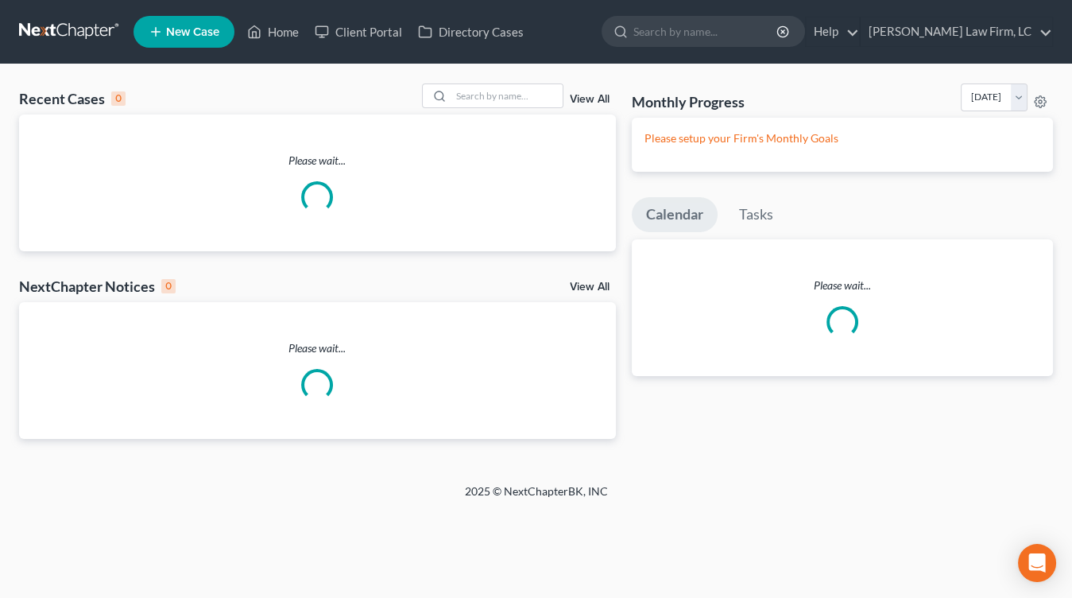
scroll to position [2, 0]
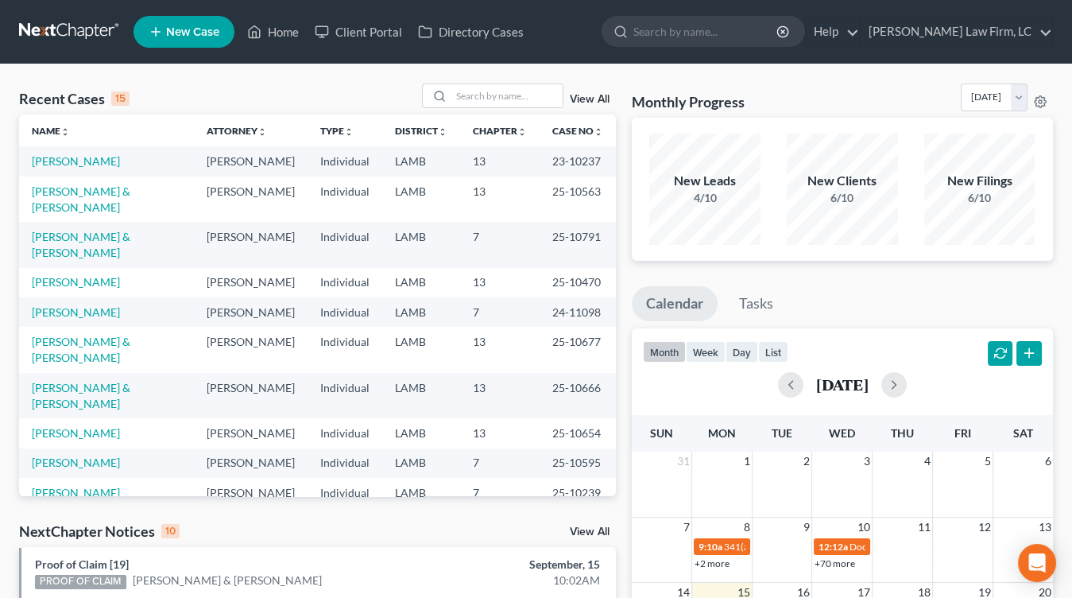
click at [64, 18] on link at bounding box center [70, 31] width 102 height 29
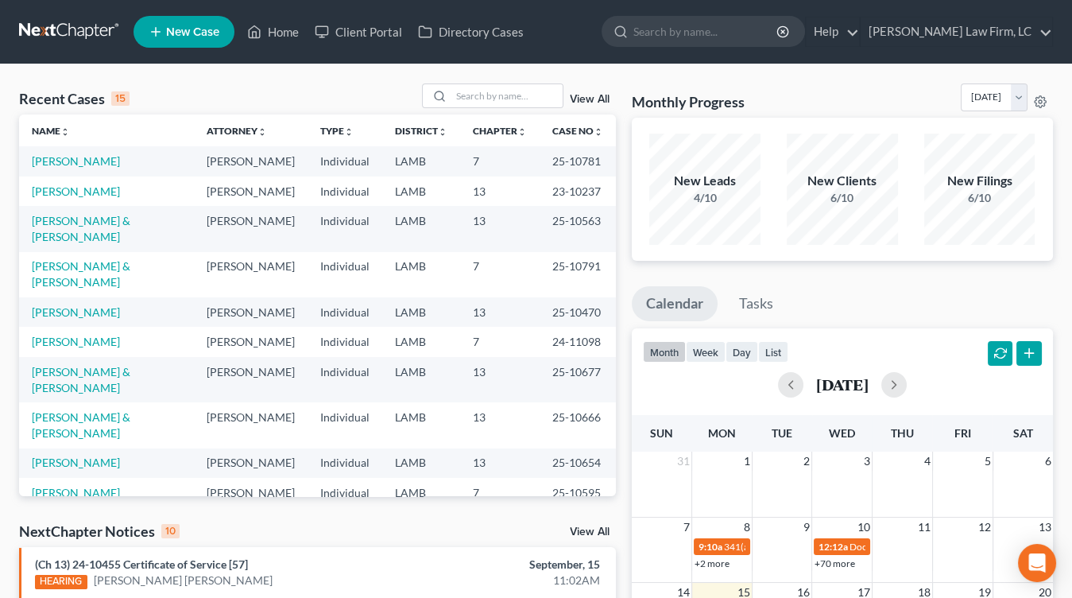
click at [808, 120] on div "New Leads 4/10 New Clients 6/10 New Filings 6/10" at bounding box center [842, 189] width 421 height 143
click at [424, 327] on td "LAMB" at bounding box center [421, 341] width 78 height 29
click at [581, 297] on td "25-10470" at bounding box center [578, 311] width 76 height 29
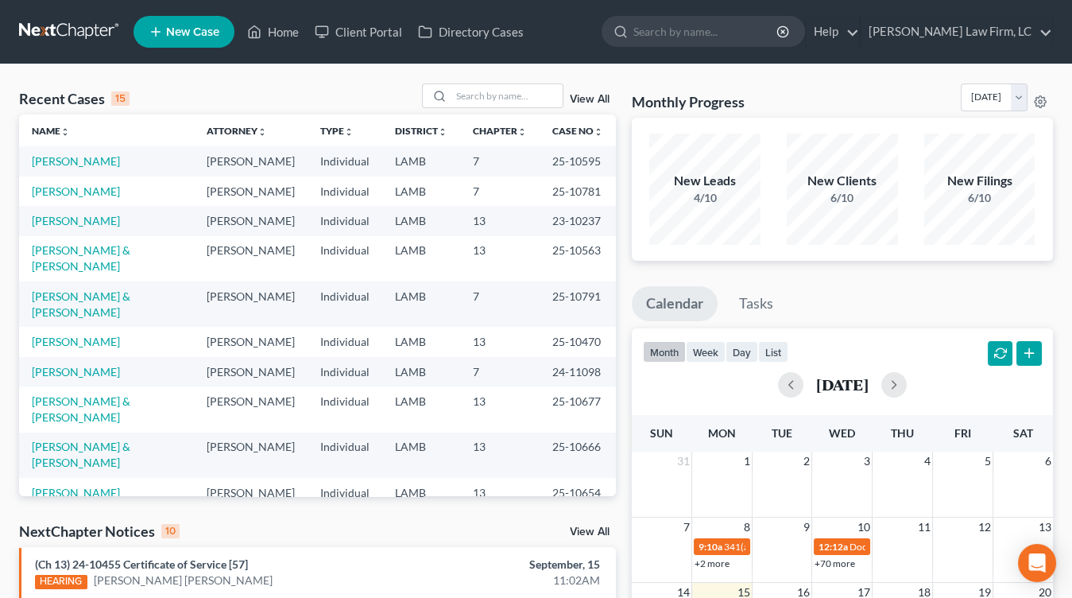
click at [329, 285] on td "Individual" at bounding box center [345, 303] width 75 height 45
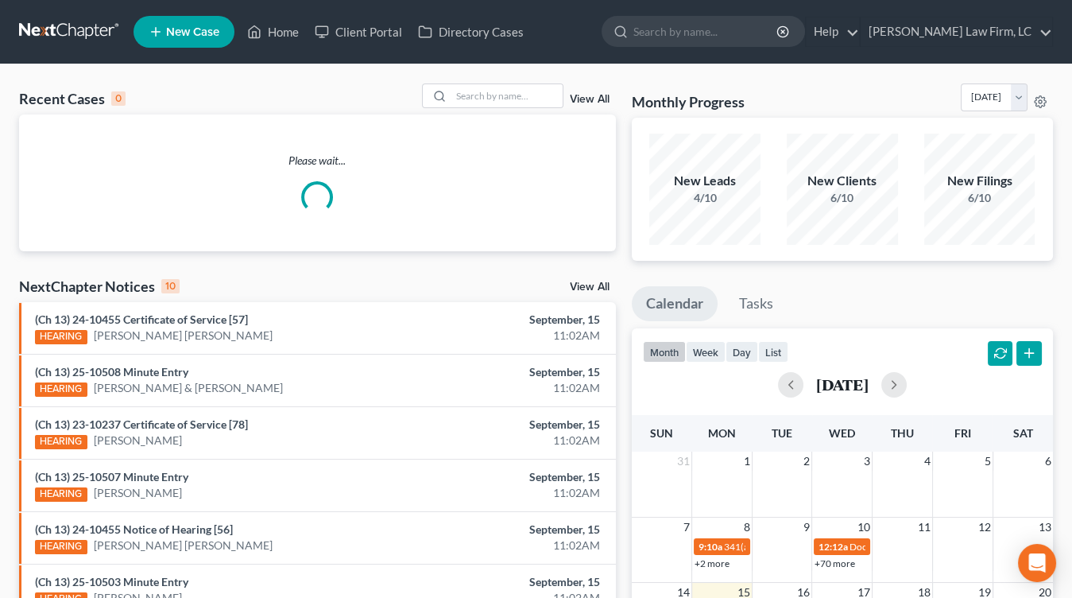
click at [596, 245] on div "Please wait..." at bounding box center [317, 182] width 597 height 137
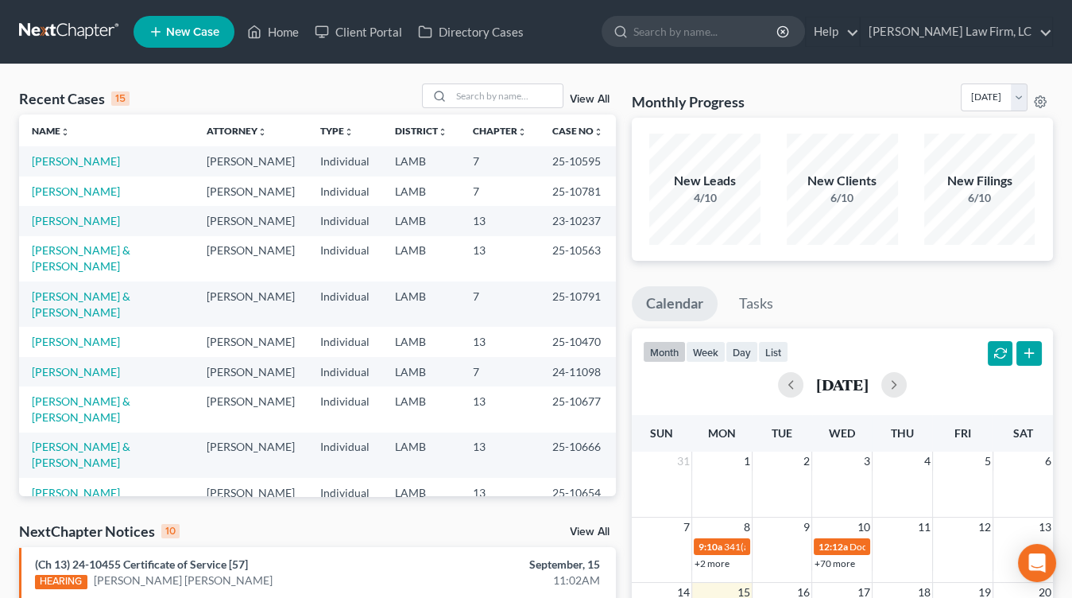
click at [486, 242] on td "13" at bounding box center [499, 258] width 79 height 45
click at [384, 386] on td "LAMB" at bounding box center [421, 408] width 78 height 45
drag, startPoint x: 445, startPoint y: 165, endPoint x: 478, endPoint y: 154, distance: 34.4
click at [445, 165] on td "LAMB" at bounding box center [421, 160] width 78 height 29
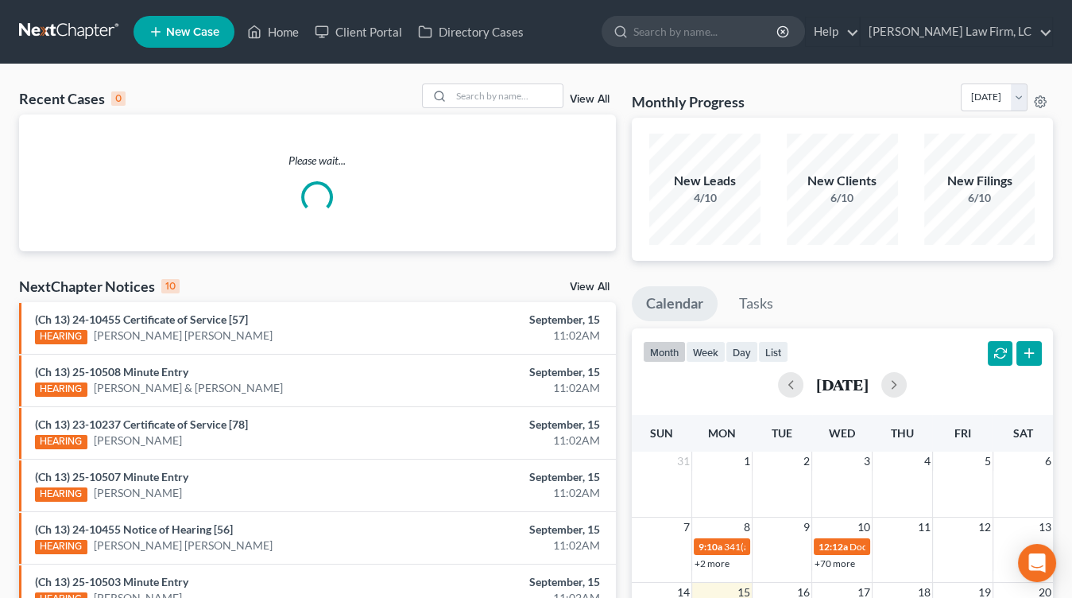
click at [464, 223] on div "Please wait..." at bounding box center [317, 182] width 597 height 137
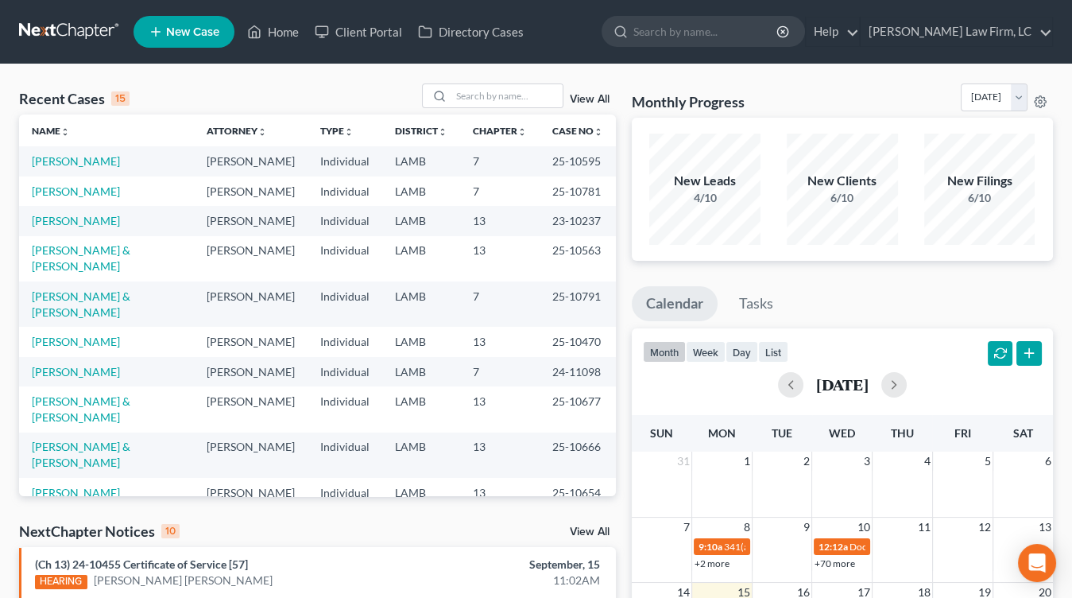
drag, startPoint x: 52, startPoint y: 10, endPoint x: 48, endPoint y: 20, distance: 10.1
click at [51, 10] on nav "Home New Case Client Portal Directory Cases [PERSON_NAME] Law Firm, [GEOGRAPHIC…" at bounding box center [536, 32] width 1072 height 64
click at [540, 508] on td "25-10239" at bounding box center [578, 522] width 76 height 29
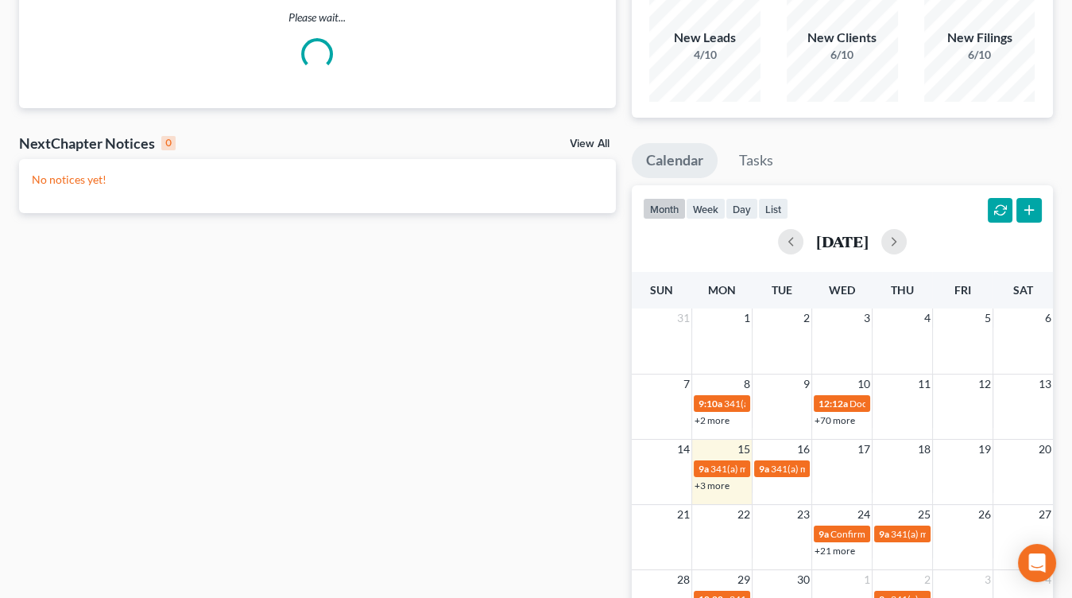
scroll to position [319, 0]
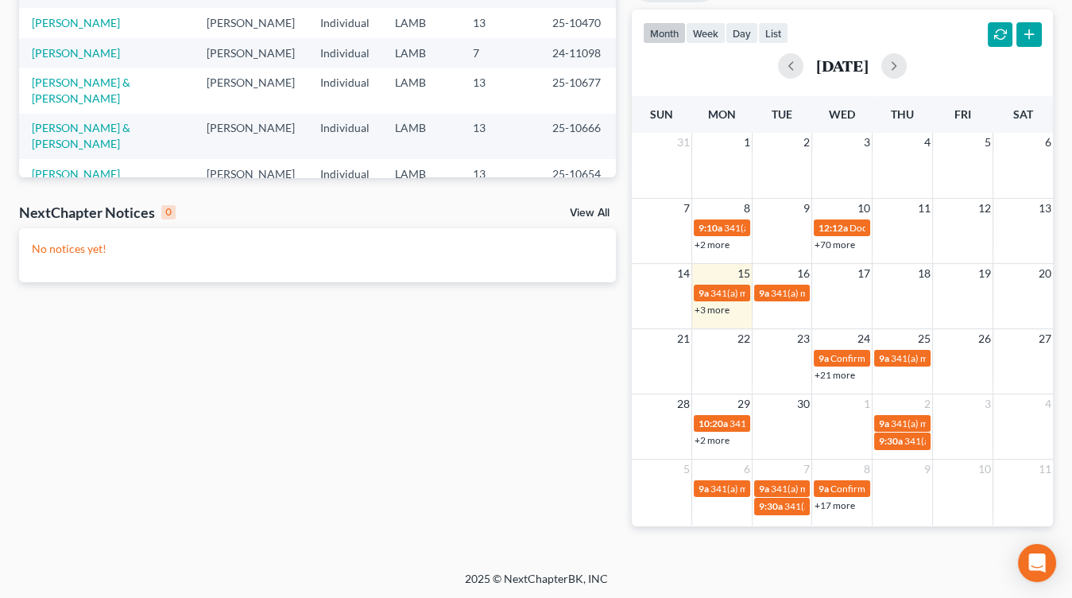
click at [846, 366] on div "+21 more" at bounding box center [842, 374] width 60 height 16
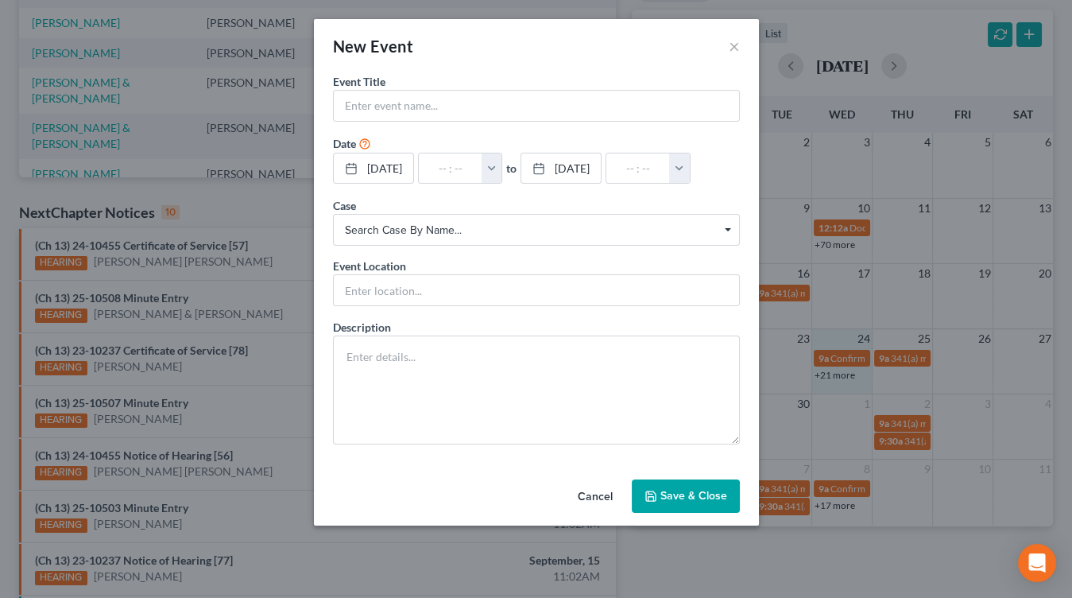
click at [838, 379] on div "New Event × Event Title * Date [DATE] close Date [DATE] Time 12:00 AM chevron_l…" at bounding box center [536, 299] width 1072 height 598
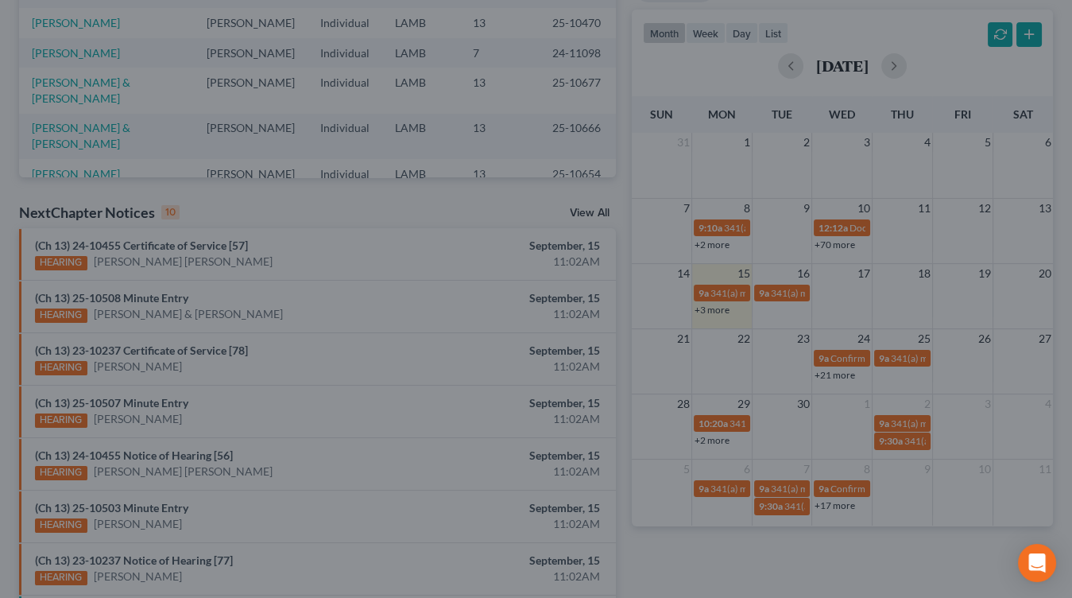
click at [842, 374] on div at bounding box center [536, 299] width 1072 height 598
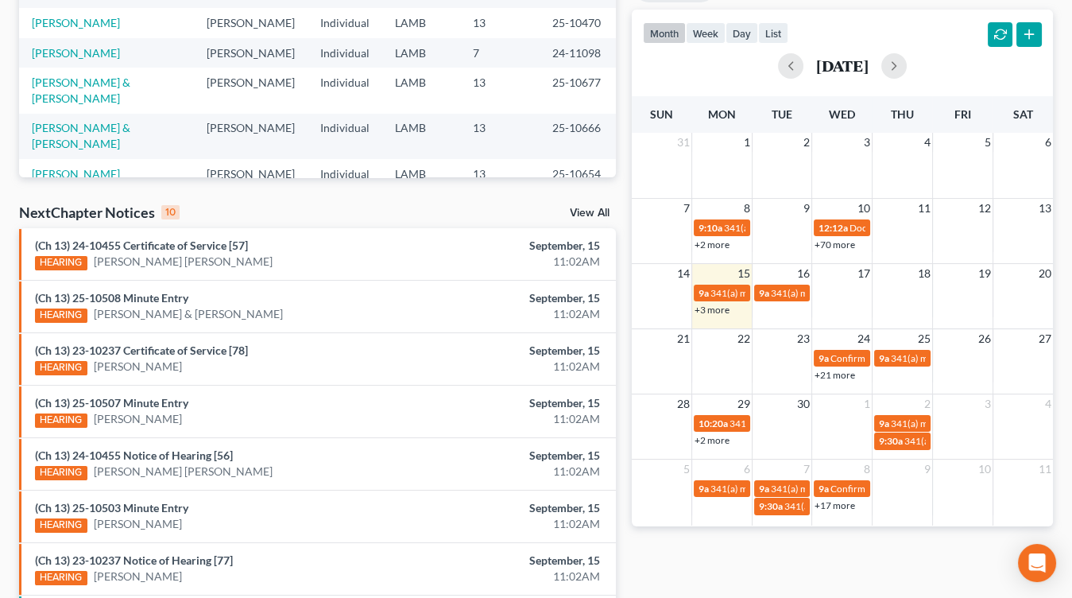
click at [843, 374] on link "+21 more" at bounding box center [835, 375] width 41 height 12
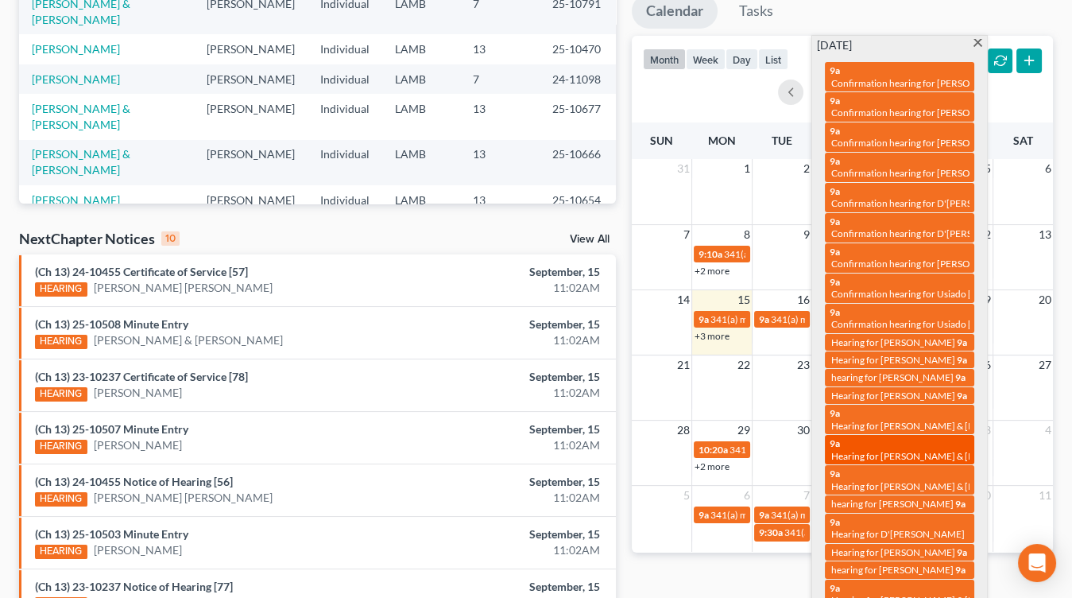
scroll to position [283, 0]
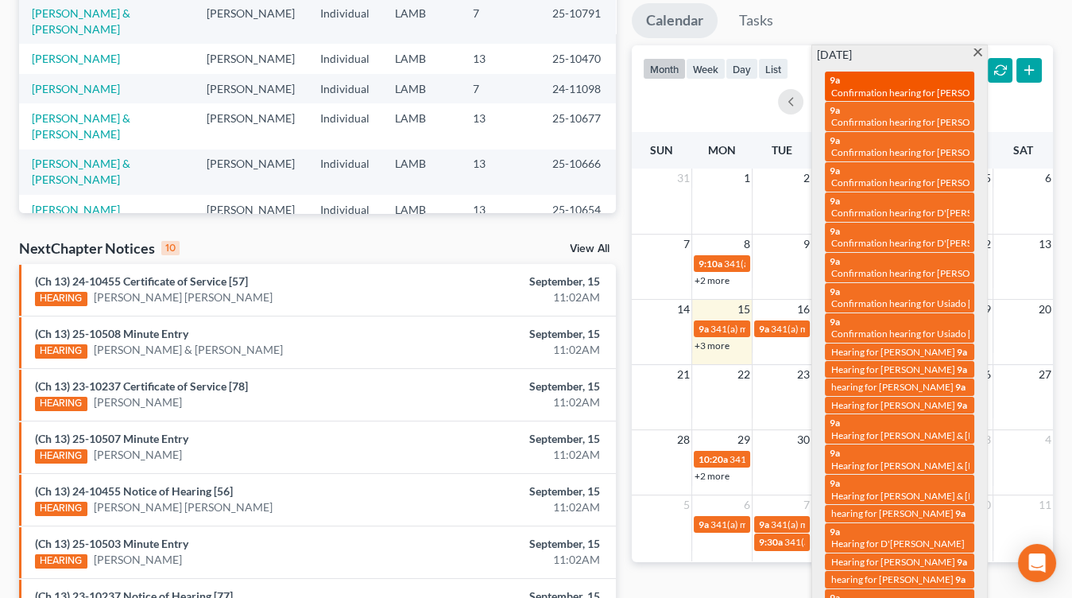
click at [954, 87] on span "Confirmation hearing for [PERSON_NAME]" at bounding box center [921, 93] width 180 height 12
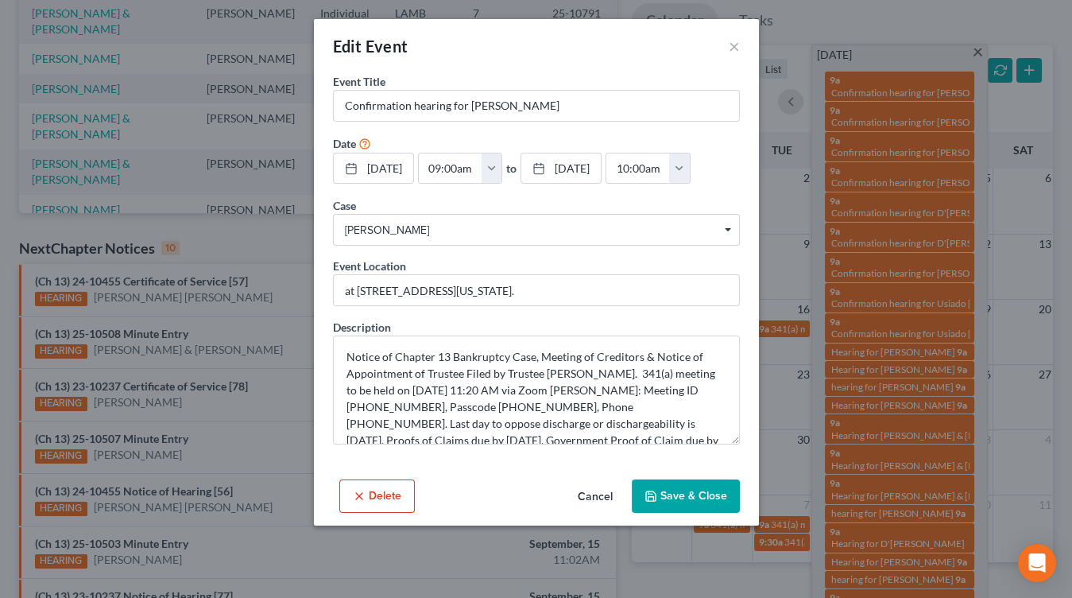
drag, startPoint x: 585, startPoint y: 486, endPoint x: 596, endPoint y: 486, distance: 11.1
click at [584, 486] on button "Cancel" at bounding box center [595, 497] width 60 height 32
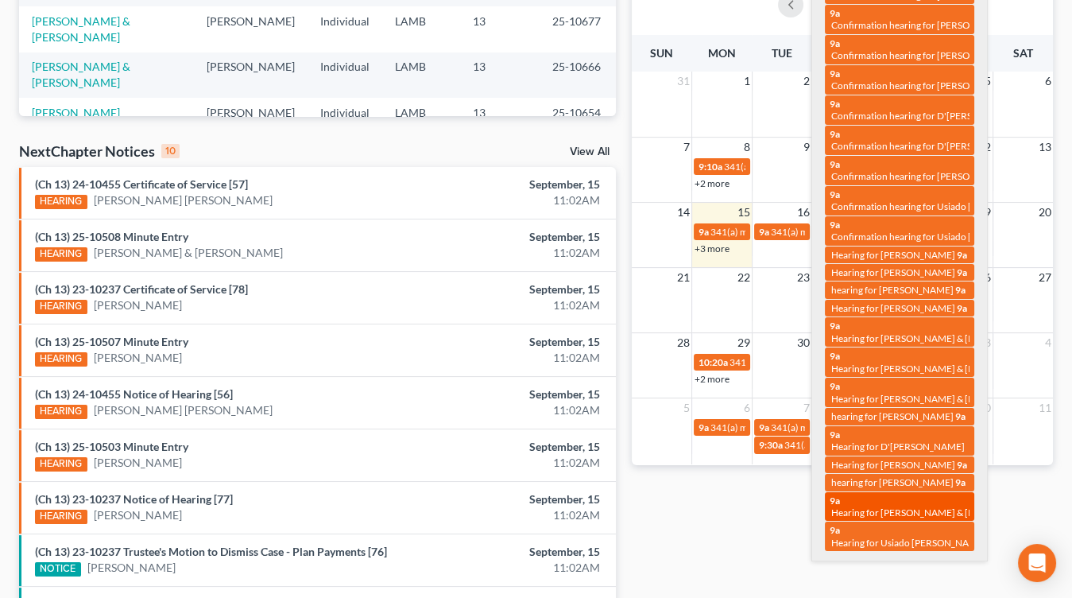
scroll to position [402, 0]
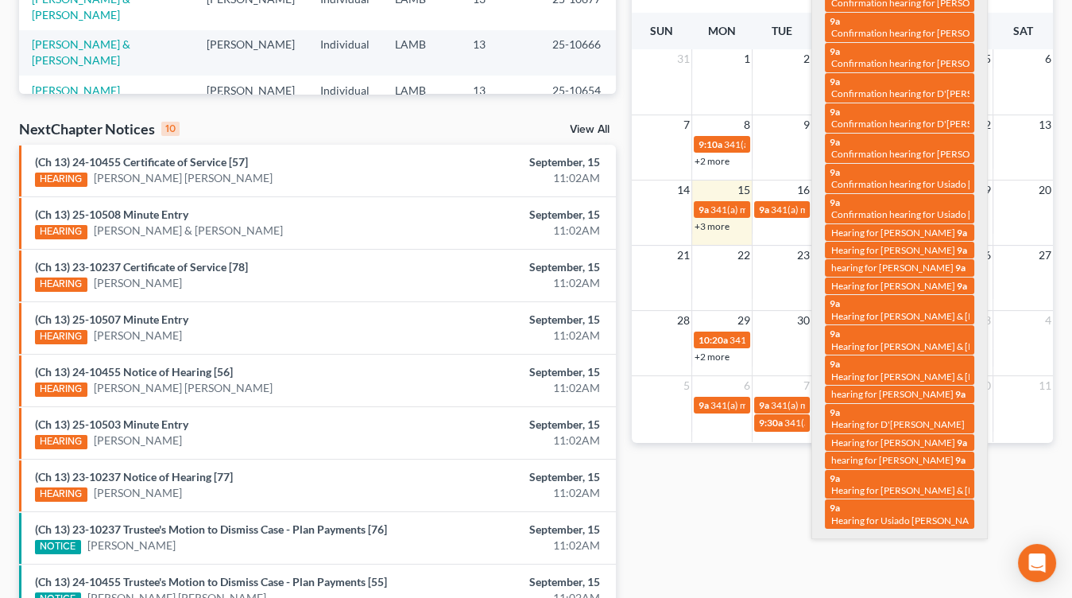
click at [437, 308] on li "(Ch 13) 25-10507 Minute Entry HEARING Myra LeBlanc September, 15 11:02AM" at bounding box center [317, 327] width 597 height 52
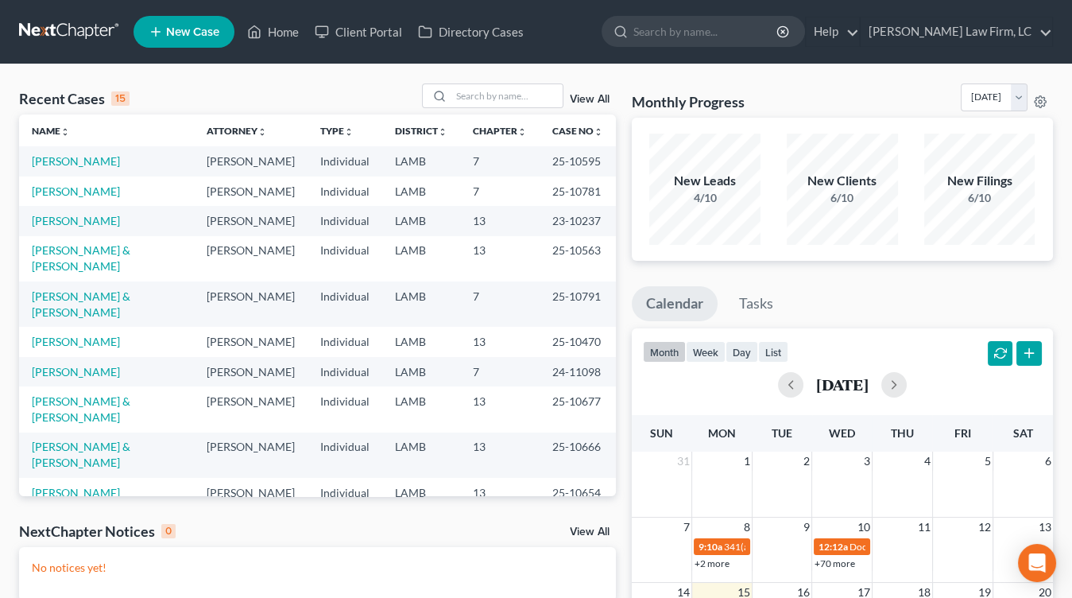
click at [479, 431] on div "Recent Cases 15 View All Name unfold_more expand_more expand_less Attorney unfo…" at bounding box center [317, 476] width 613 height 787
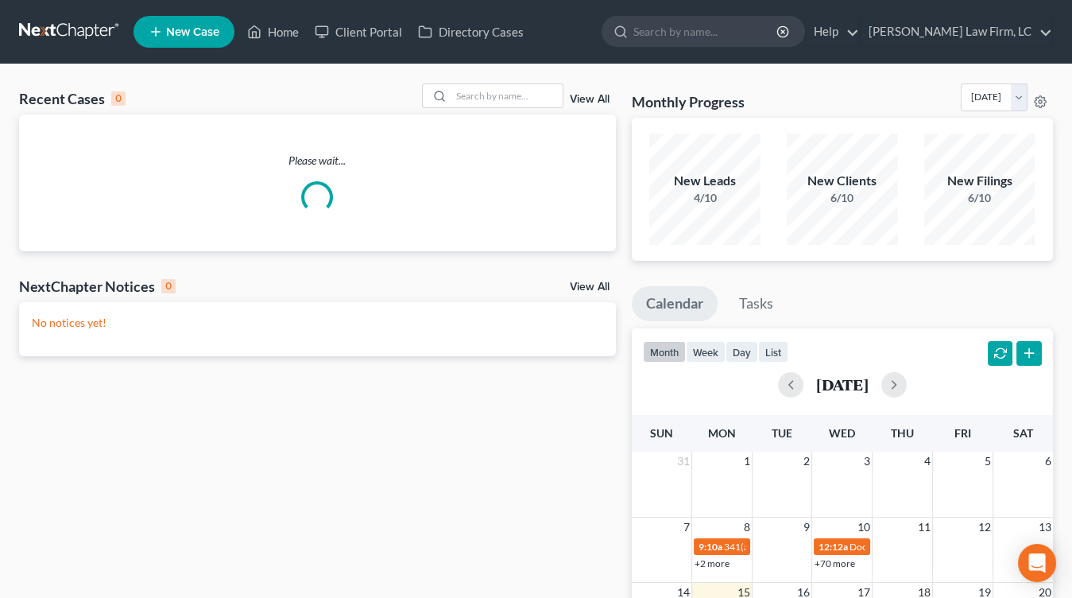
click at [354, 521] on div "Recent Cases 0 View All Please wait... NextChapter Notices 0 View All No notice…" at bounding box center [317, 476] width 613 height 787
